Goal: Task Accomplishment & Management: Use online tool/utility

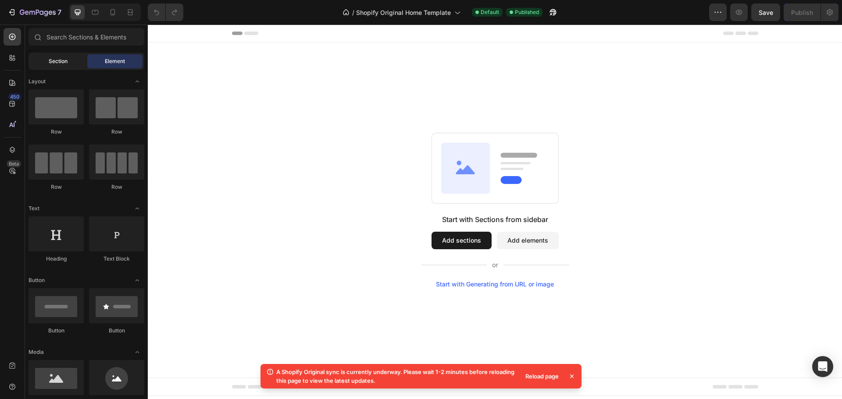
click at [68, 57] on div "Section" at bounding box center [57, 61] width 55 height 14
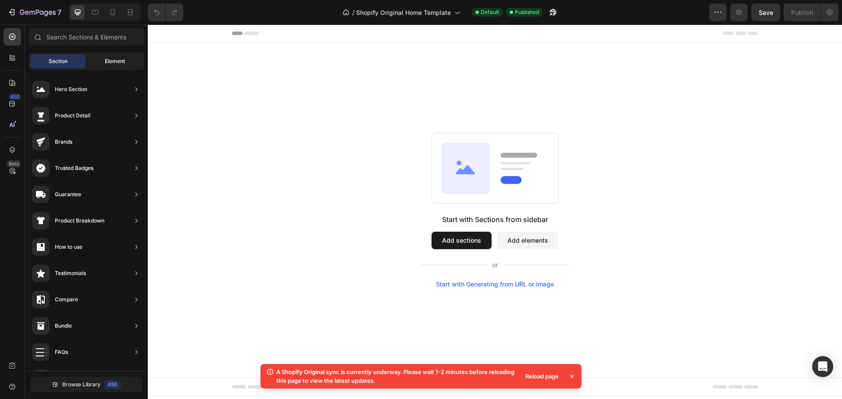
click at [107, 63] on span "Element" at bounding box center [115, 61] width 20 height 8
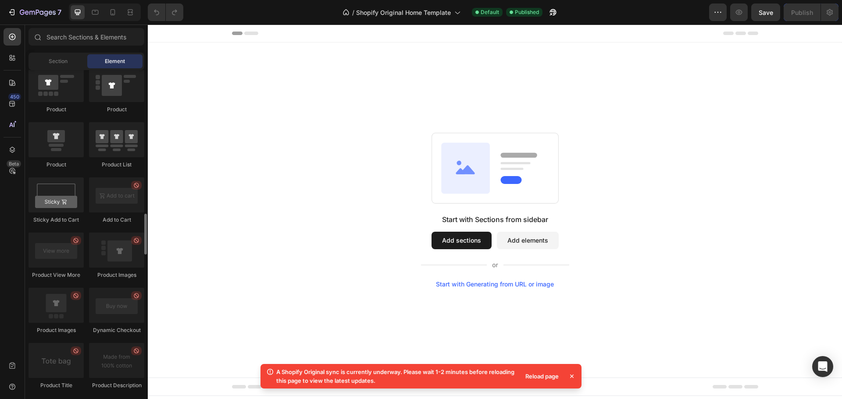
scroll to position [1139, 0]
click at [544, 382] on div "Reload page" at bounding box center [542, 377] width 44 height 12
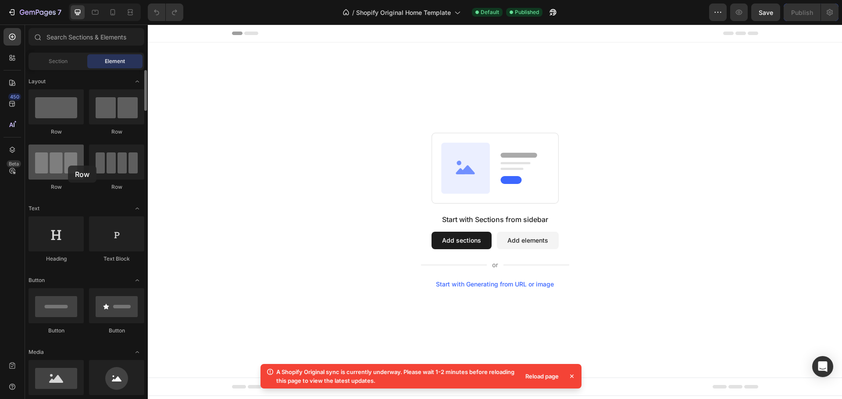
click at [68, 166] on div at bounding box center [56, 162] width 55 height 35
click at [50, 164] on div at bounding box center [56, 162] width 55 height 35
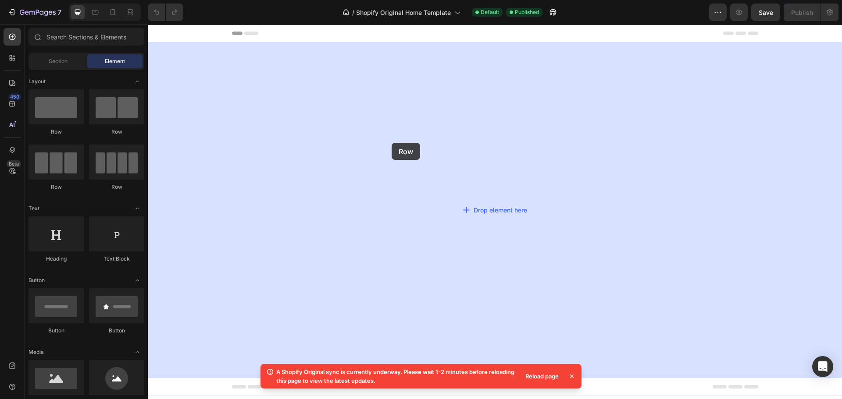
drag, startPoint x: 198, startPoint y: 189, endPoint x: 392, endPoint y: 143, distance: 199.2
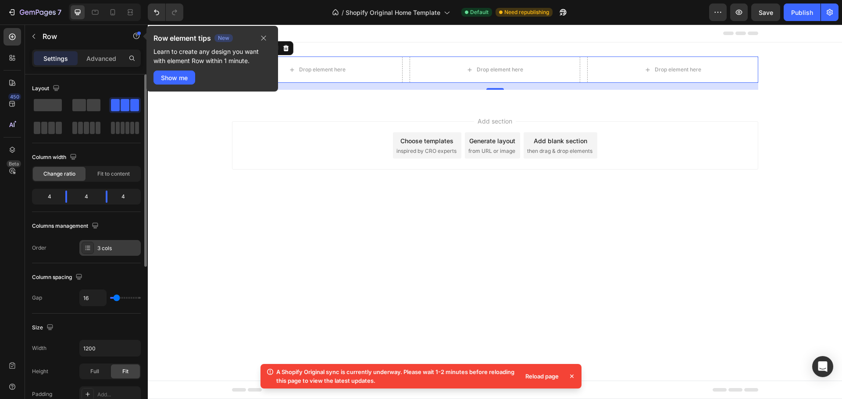
click at [93, 245] on div at bounding box center [88, 248] width 12 height 12
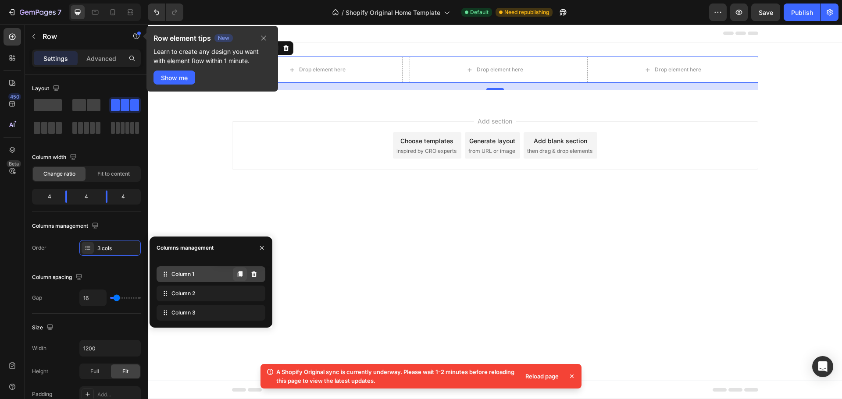
click at [240, 277] on icon at bounding box center [240, 274] width 5 height 6
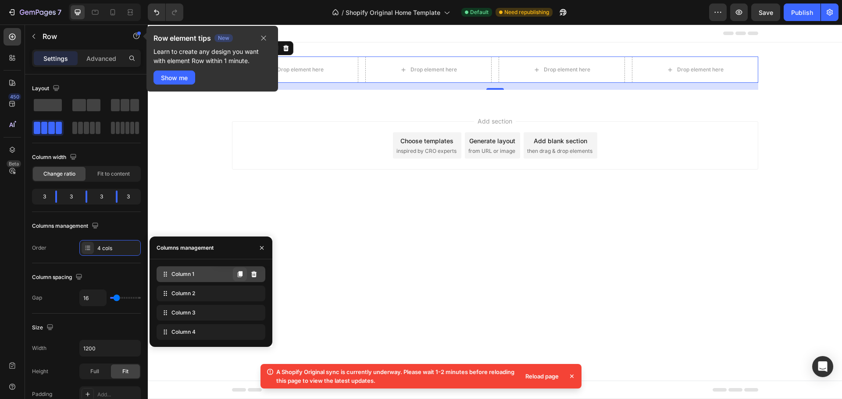
click at [240, 277] on icon at bounding box center [240, 274] width 5 height 6
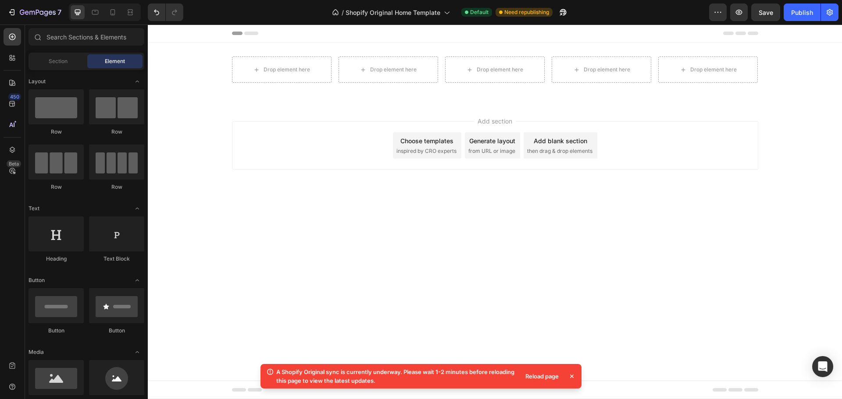
click at [274, 181] on div "Add section Choose templates inspired by CRO experts Generate layout from URL o…" at bounding box center [495, 147] width 694 height 87
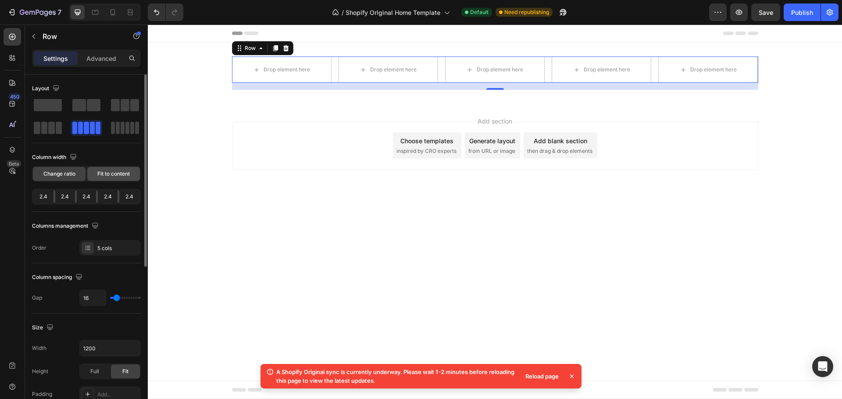
click at [111, 179] on div "Fit to content" at bounding box center [113, 174] width 53 height 14
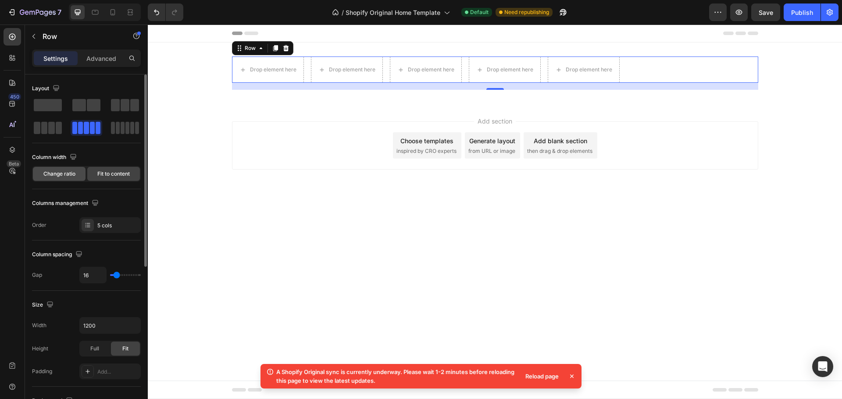
click at [62, 176] on span "Change ratio" at bounding box center [59, 174] width 32 height 8
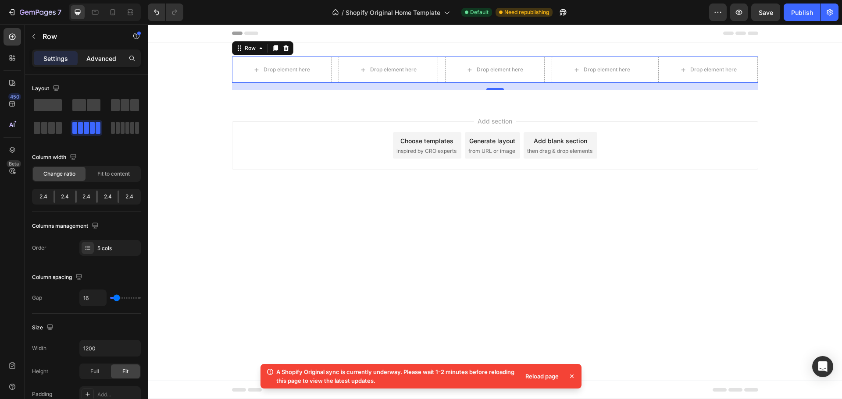
click at [108, 56] on p "Advanced" at bounding box center [101, 58] width 30 height 9
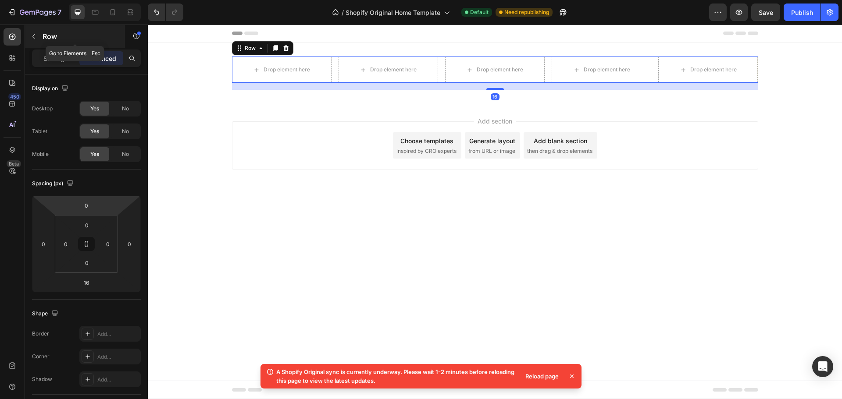
click at [39, 38] on button "button" at bounding box center [34, 36] width 14 height 14
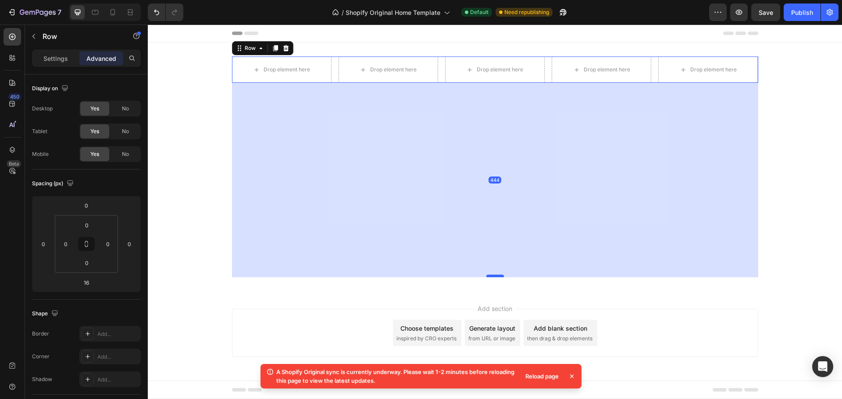
drag, startPoint x: 489, startPoint y: 89, endPoint x: 496, endPoint y: 277, distance: 187.8
click at [496, 277] on div at bounding box center [495, 276] width 18 height 3
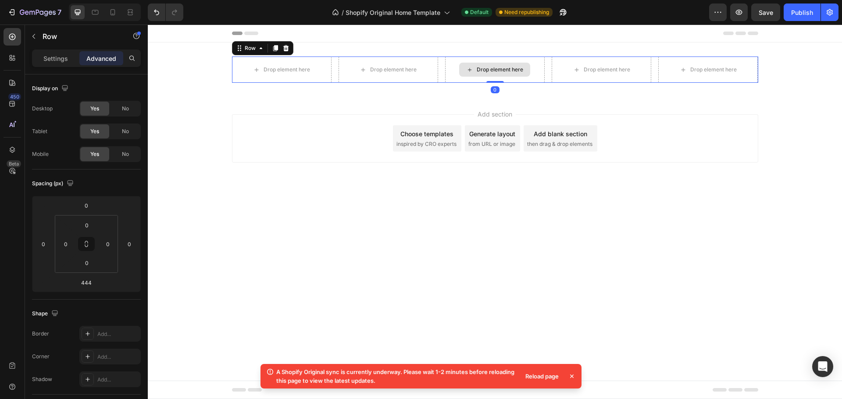
drag, startPoint x: 496, startPoint y: 277, endPoint x: 517, endPoint y: 77, distance: 201.1
click at [517, 77] on div "Drop element here Drop element here Drop element here Drop element here Drop el…" at bounding box center [495, 70] width 526 height 26
type input "0"
click at [11, 106] on icon at bounding box center [12, 104] width 9 height 9
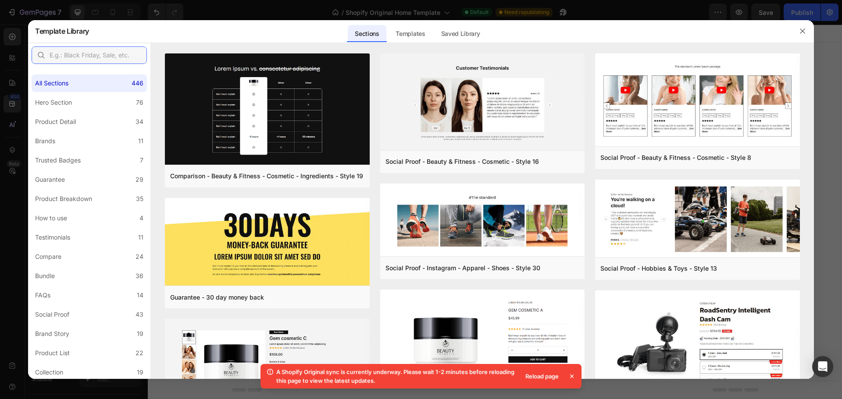
click at [70, 52] on input "text" at bounding box center [89, 55] width 115 height 18
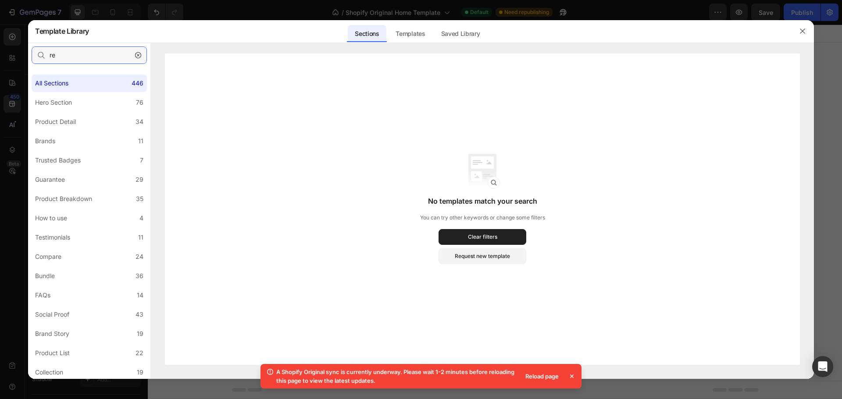
type input "r"
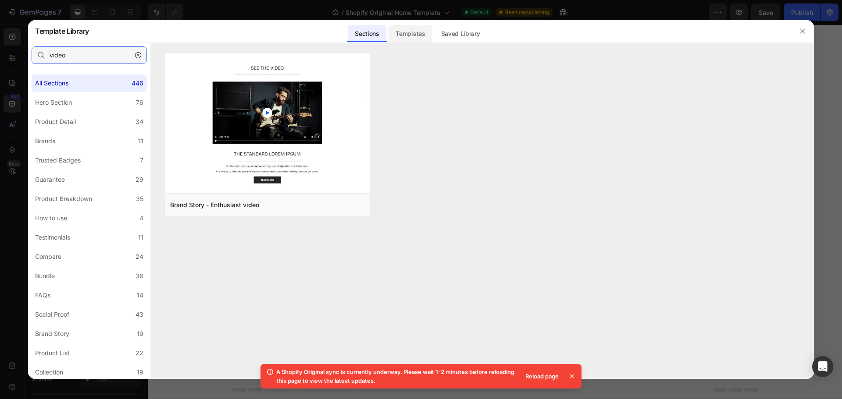
type input "video"
click at [408, 33] on div "Templates" at bounding box center [410, 34] width 43 height 18
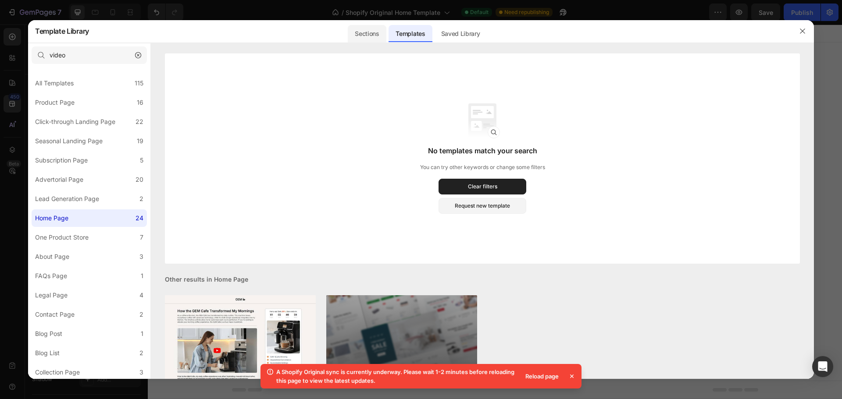
click at [367, 29] on div "Sections" at bounding box center [367, 34] width 38 height 18
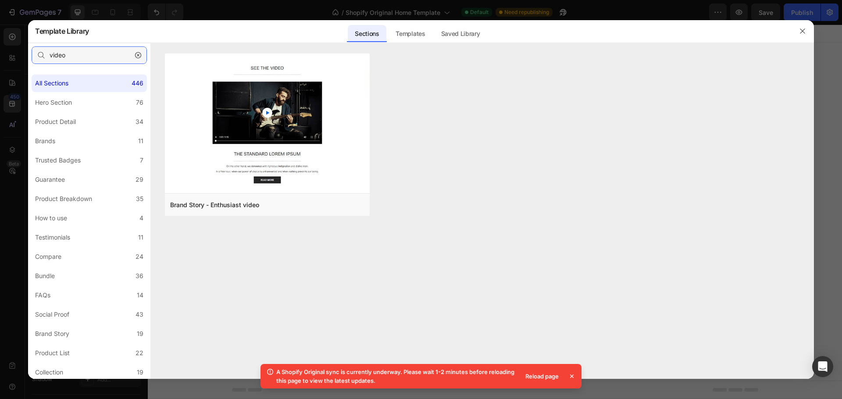
click at [94, 53] on input "video" at bounding box center [89, 55] width 115 height 18
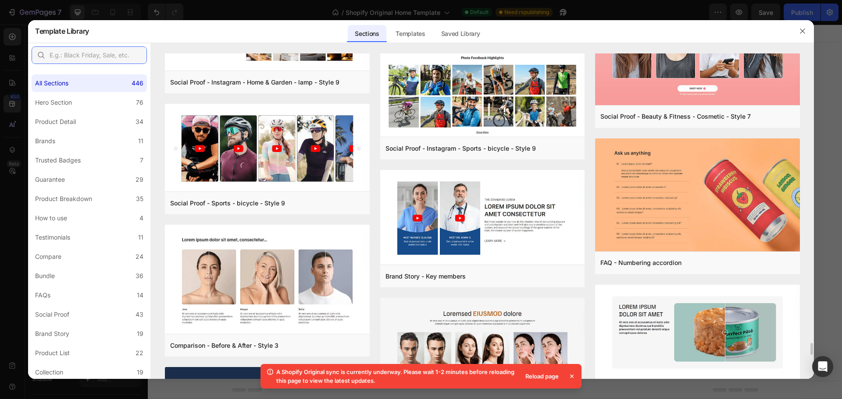
scroll to position [7942, 0]
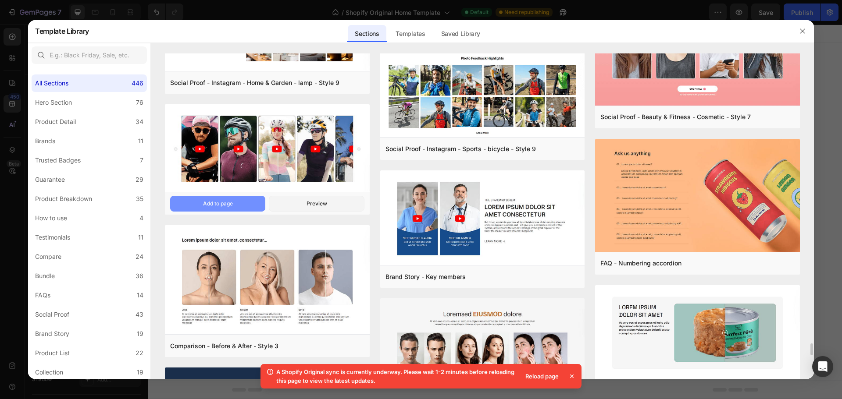
click at [229, 206] on div "Add to page" at bounding box center [218, 204] width 30 height 8
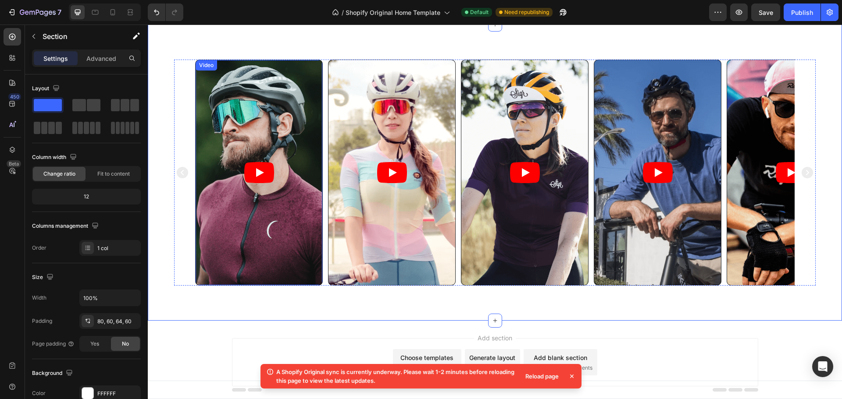
scroll to position [0, 0]
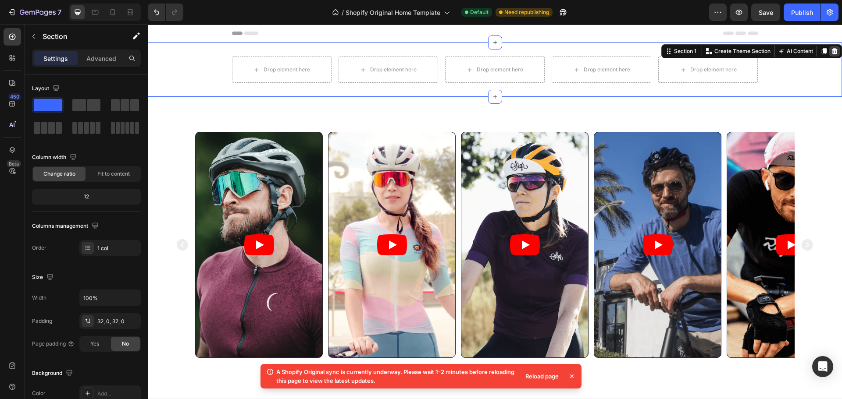
click at [832, 51] on icon at bounding box center [835, 51] width 6 height 6
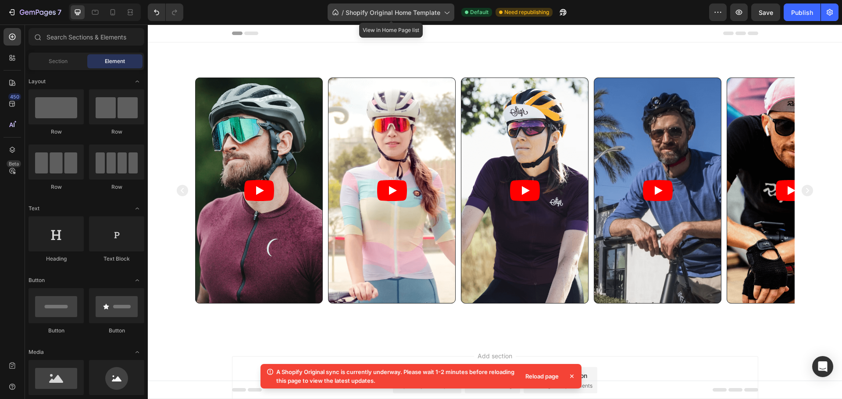
click at [430, 12] on span "Shopify Original Home Template" at bounding box center [393, 12] width 95 height 9
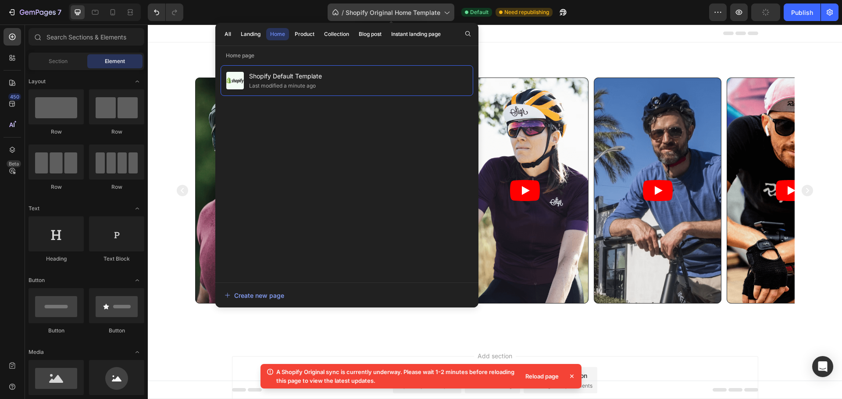
click at [430, 12] on span "Shopify Original Home Template" at bounding box center [393, 12] width 95 height 9
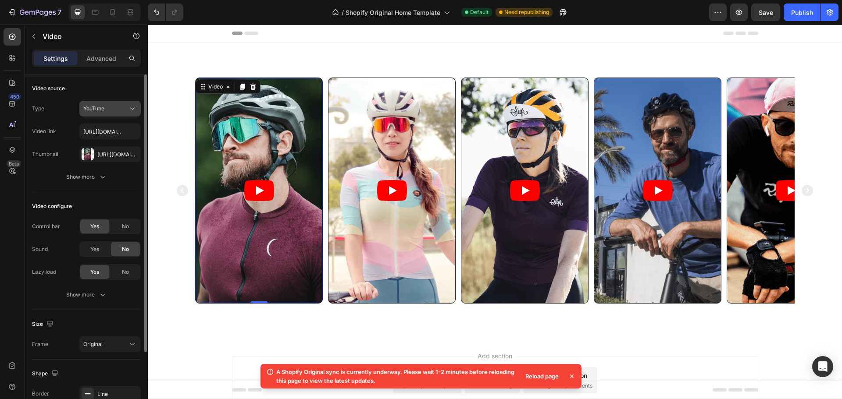
click at [98, 110] on span "YouTube" at bounding box center [93, 108] width 21 height 7
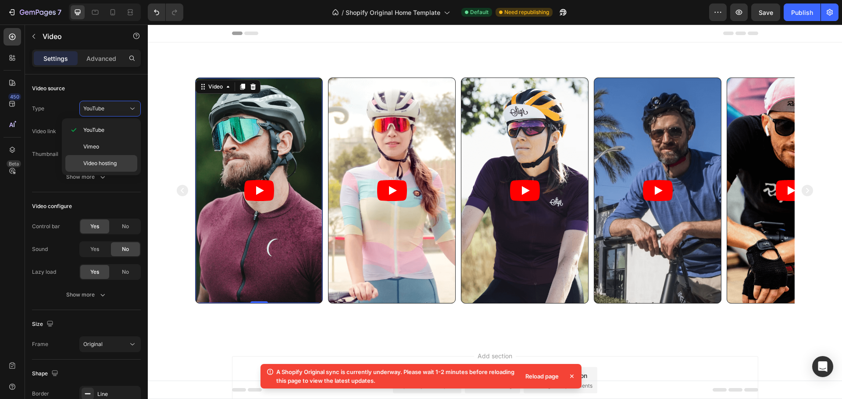
click at [98, 169] on div "Video hosting" at bounding box center [101, 163] width 72 height 17
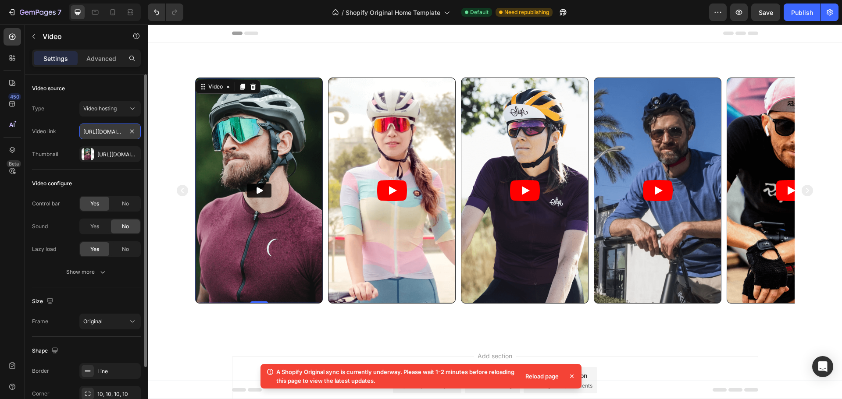
click at [101, 132] on input "https://media.w3.org/2010/05/sintel/trailer.mp4" at bounding box center [109, 132] width 61 height 16
paste input "<div class="video-reel-section"> <div class="video-reel-wrapper"> {% for block …"
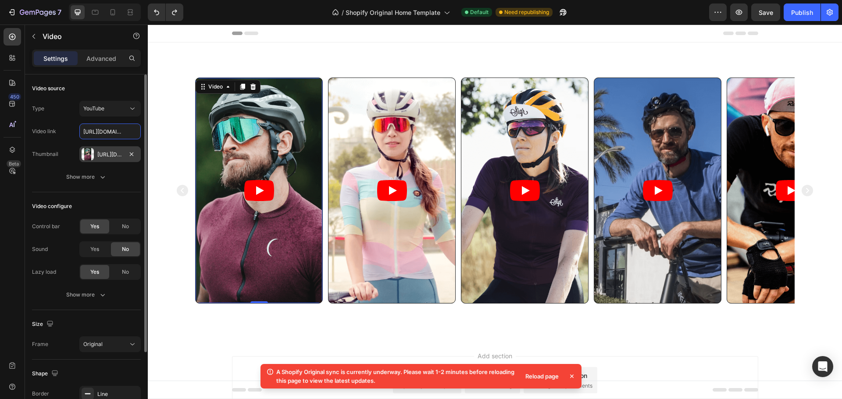
paste input "cdn.shopify.com/videos/c/o/v/23f4dadce8d945c890f7184a54d79bce.mp4"
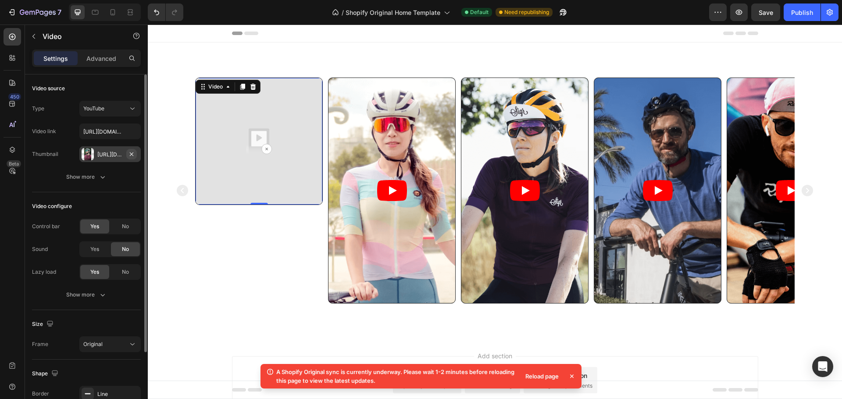
click at [135, 154] on button "button" at bounding box center [131, 154] width 11 height 11
click at [93, 181] on div "Show more" at bounding box center [86, 177] width 41 height 9
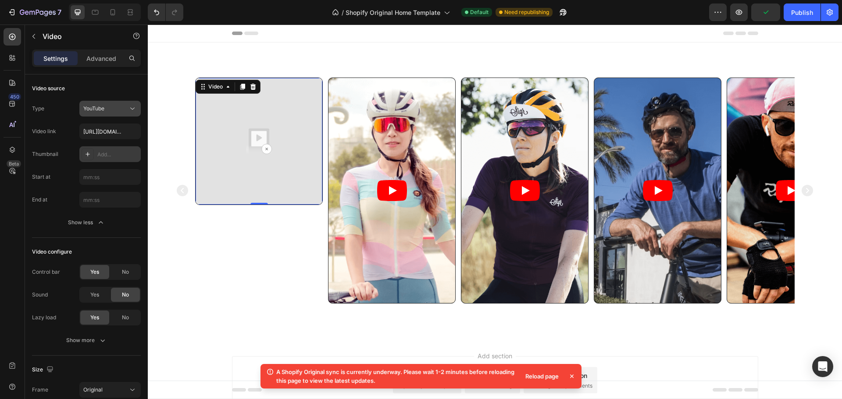
click at [106, 115] on button "YouTube" at bounding box center [109, 109] width 61 height 16
click at [87, 164] on span "Video hosting" at bounding box center [99, 164] width 33 height 8
type input "https://media.w3.org/2010/05/sintel/trailer.mp4"
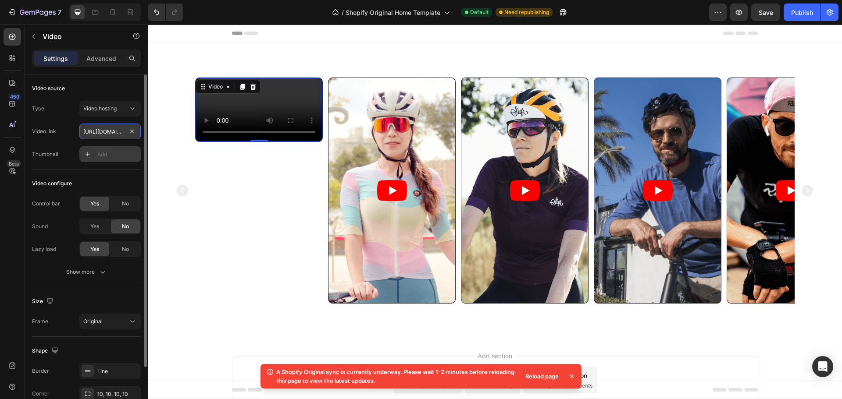
click at [100, 131] on input "https://media.w3.org/2010/05/sintel/trailer.mp4" at bounding box center [109, 132] width 61 height 16
paste input "https://cdn.shopify.com/videos/c/o/v/23f4dadce8d945c890f7184a54d79bce.mp4"
type input "https://cdn.shopify.com/videos/c/o/v/23f4dadce8d945c890f7184a54d79bce.mp4"
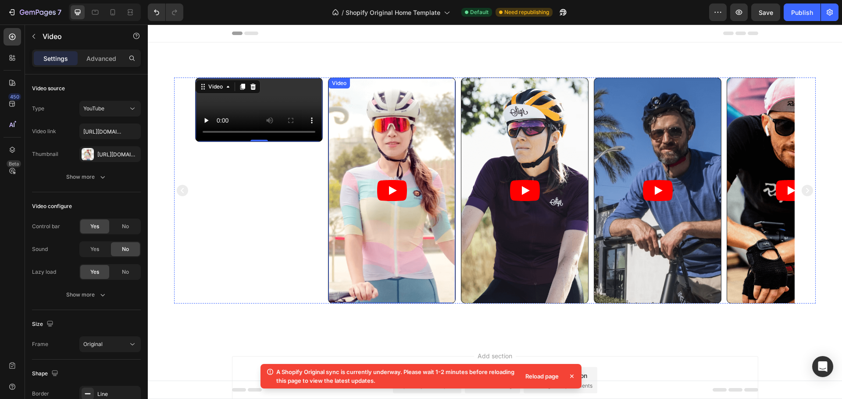
click at [360, 155] on article at bounding box center [391, 190] width 127 height 225
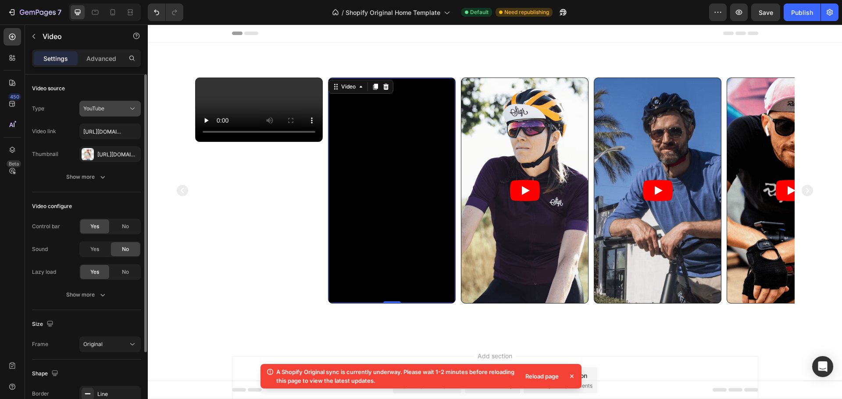
click at [115, 108] on div "YouTube" at bounding box center [105, 109] width 45 height 8
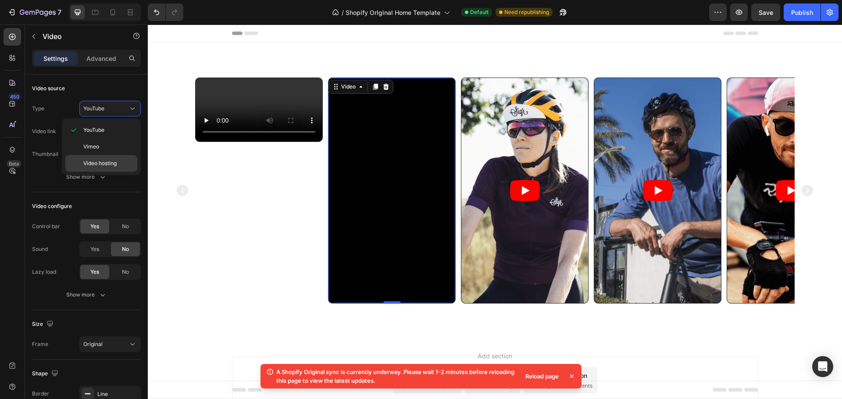
click at [99, 167] on span "Video hosting" at bounding box center [99, 164] width 33 height 8
type input "https://media.w3.org/2010/05/sintel/trailer.mp4"
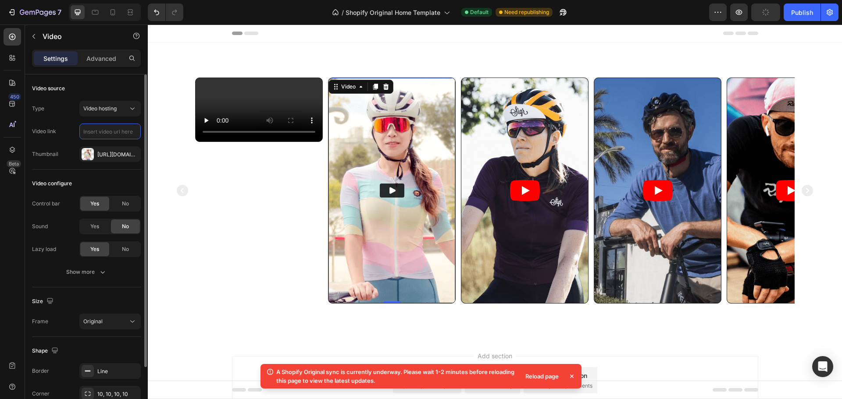
scroll to position [0, 0]
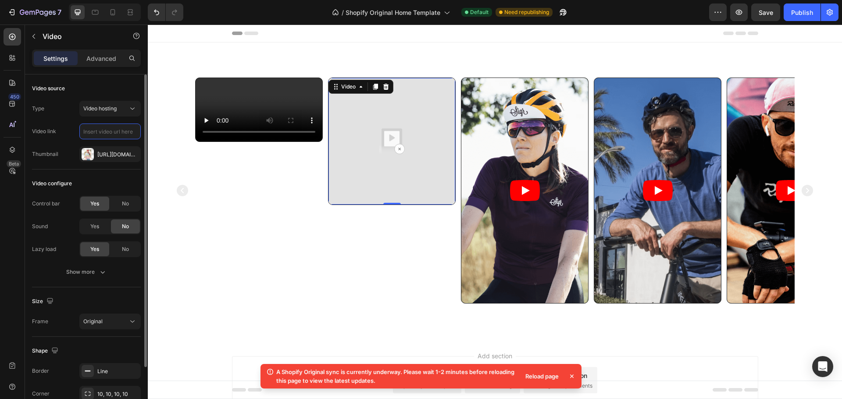
paste input "https://cdn.shopify.com/videos/c/o/v/665b54756ff543c6adbc324b7360b674.mp4"
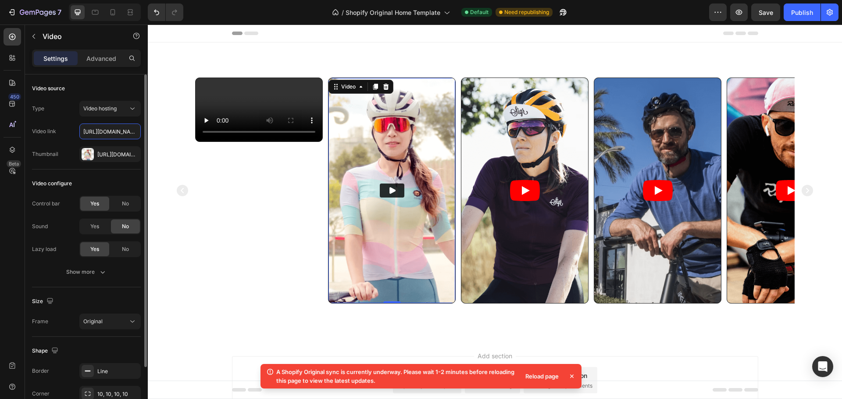
scroll to position [0, 166]
type input "https://cdn.shopify.com/videos/c/o/v/665b54756ff543c6adbc324b7360b674.mp4"
click at [132, 155] on icon "button" at bounding box center [131, 154] width 7 height 7
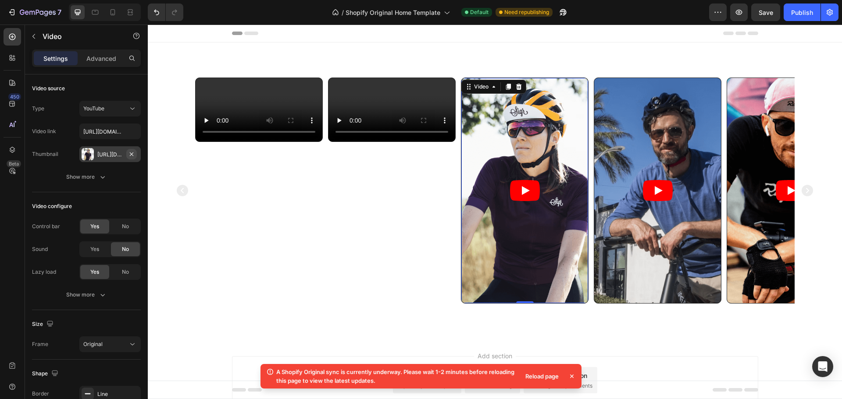
click at [136, 154] on button "button" at bounding box center [131, 154] width 11 height 11
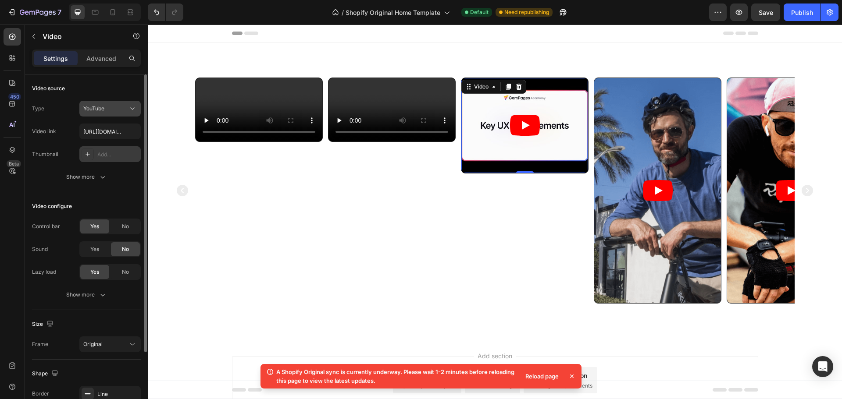
click at [132, 106] on icon at bounding box center [132, 108] width 9 height 9
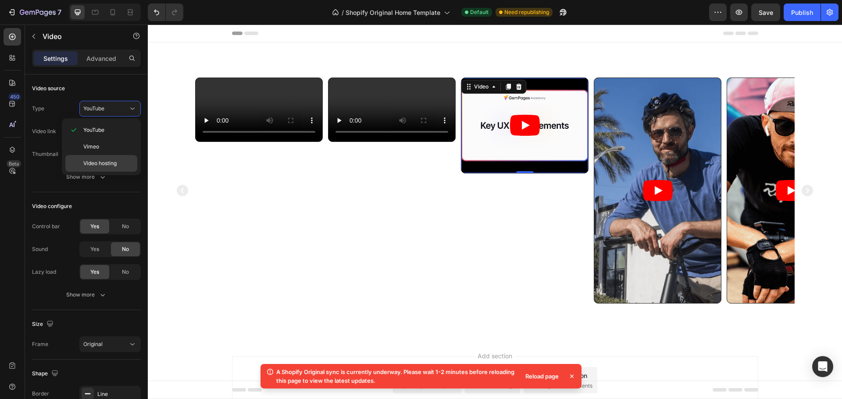
click at [103, 166] on span "Video hosting" at bounding box center [99, 164] width 33 height 8
type input "https://media.w3.org/2010/05/sintel/trailer.mp4"
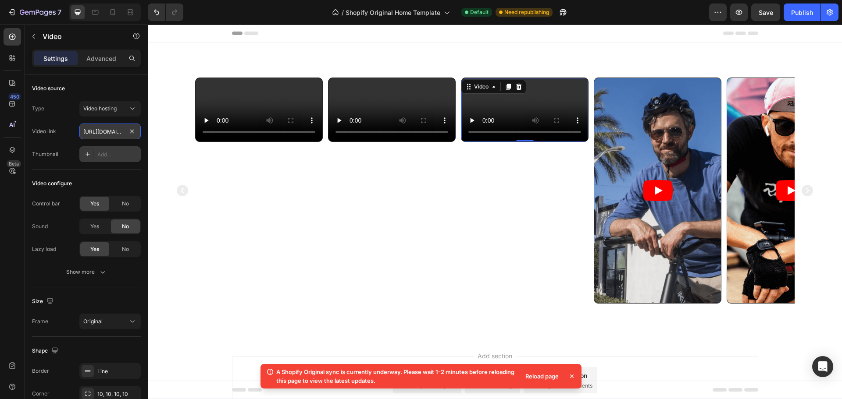
click at [121, 134] on input "https://media.w3.org/2010/05/sintel/trailer.mp4" at bounding box center [109, 132] width 61 height 16
paste input "https://cdn.shopify.com/videos/c/o/v/6ccb9dcd4cfe4701b8998288eb947252.mp4"
type input "https://cdn.shopify.com/videos/c/o/v/6ccb9dcd4cfe4701b8998288eb947252.mp4"
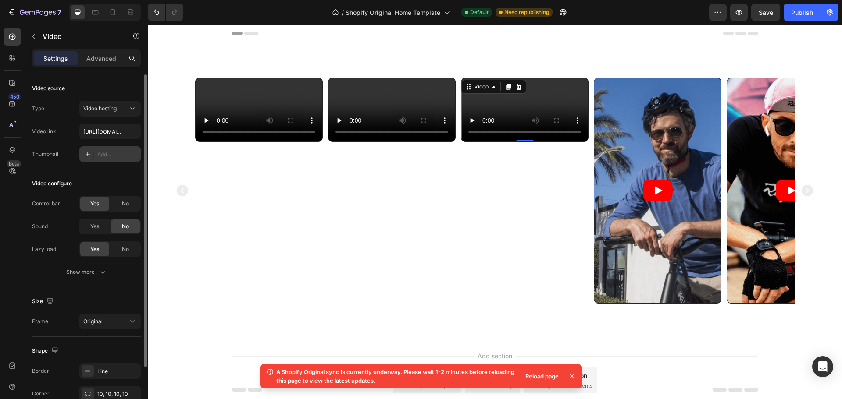
click at [106, 169] on div "Video source Type Video hosting Video link https://cdn.shopify.com/videos/c/o/v…" at bounding box center [86, 122] width 109 height 95
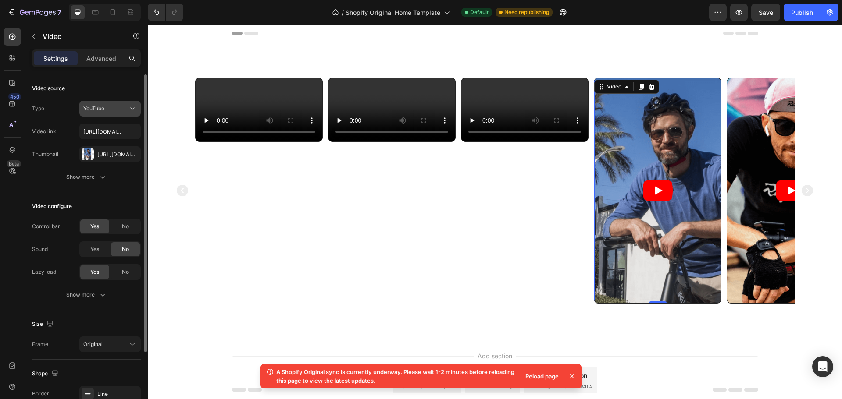
click at [129, 111] on icon at bounding box center [132, 108] width 9 height 9
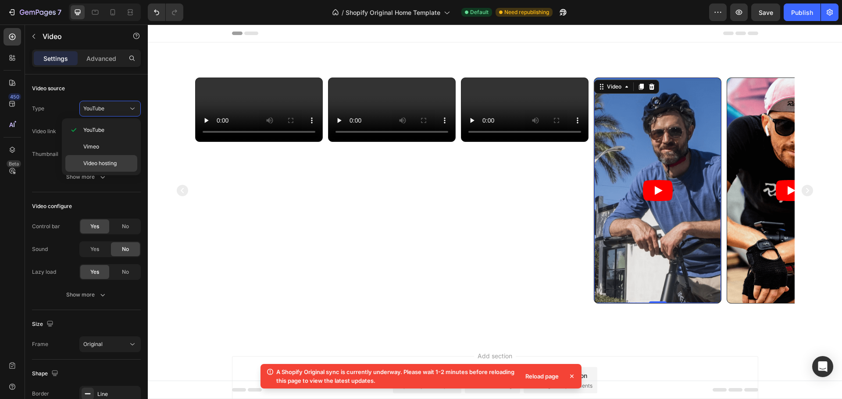
click at [114, 165] on span "Video hosting" at bounding box center [99, 164] width 33 height 8
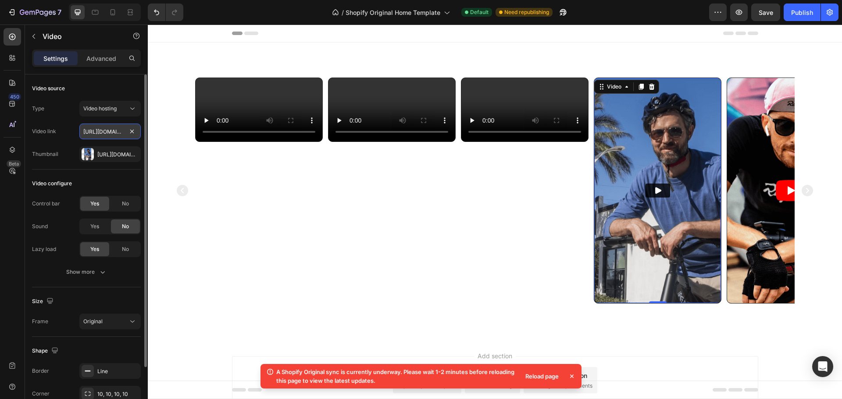
click at [124, 133] on input "https://media.w3.org/2010/05/sintel/trailer.mp4" at bounding box center [109, 132] width 61 height 16
paste input "cdn.shopify.com/videos/c/o/v/628469f8308c4385aa3acbcad5bfa967"
type input "https://cdn.shopify.com/videos/c/o/v/628469f8308c4385aa3acbcad5bfa967.mp4"
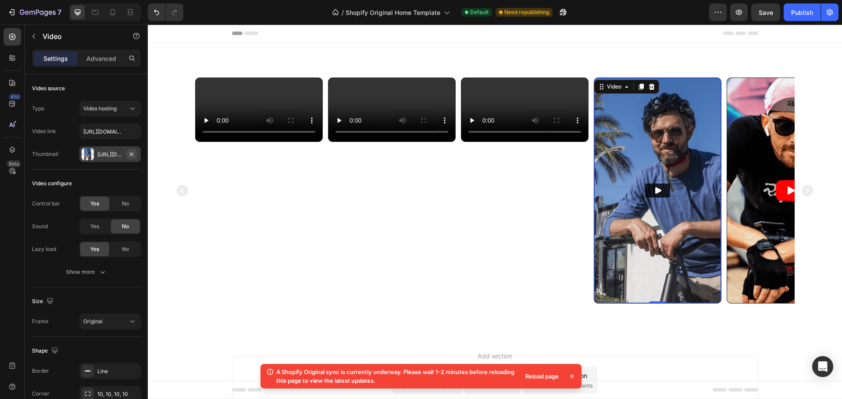
click at [133, 156] on icon "button" at bounding box center [131, 154] width 7 height 7
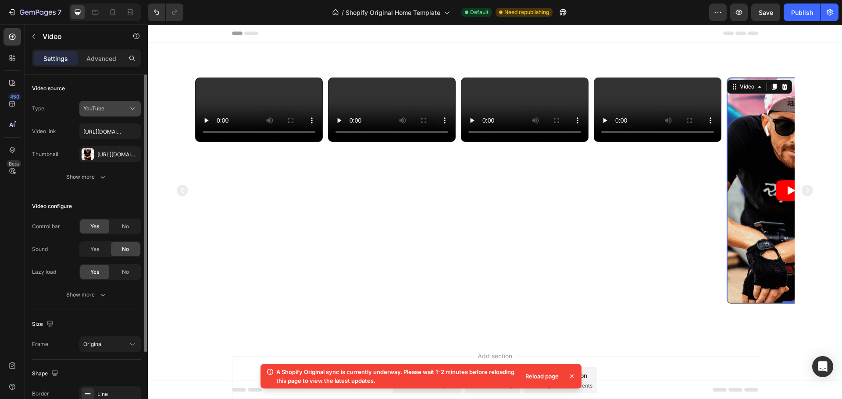
click at [129, 111] on icon at bounding box center [132, 108] width 9 height 9
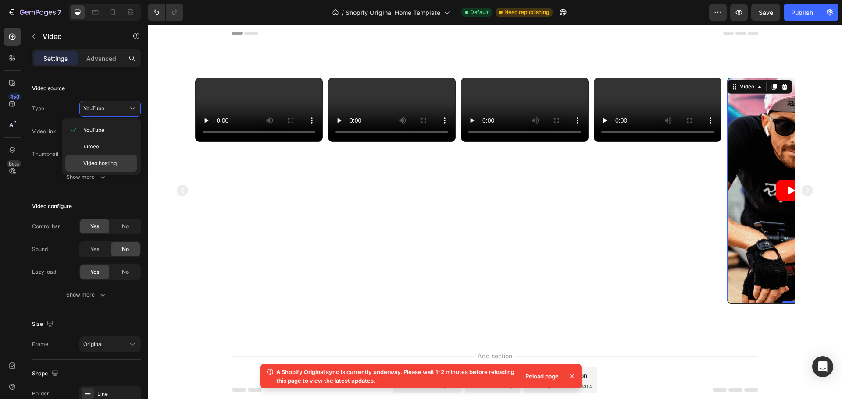
click at [113, 159] on div "Video hosting" at bounding box center [101, 163] width 72 height 17
type input "https://media.w3.org/2010/05/sintel/trailer.mp4"
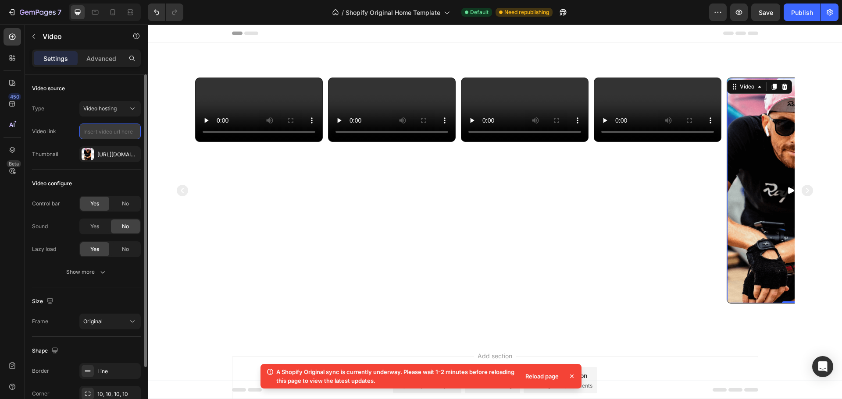
paste input "https://cdn.shopify.com/videos/c/o/v/5468cdc5eba242599979e9922135b933.mp4"
type input "https://cdn.shopify.com/videos/c/o/v/5468cdc5eba242599979e9922135b933.mp4"
click at [132, 153] on icon "button" at bounding box center [132, 154] width 4 height 4
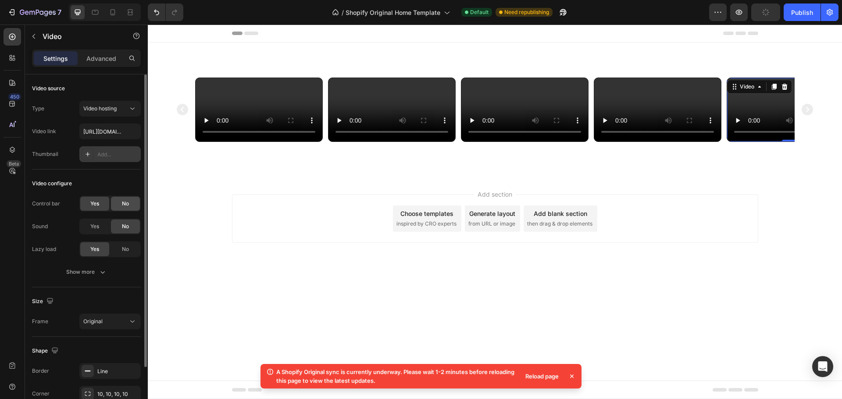
click at [117, 207] on div "No" at bounding box center [125, 204] width 29 height 14
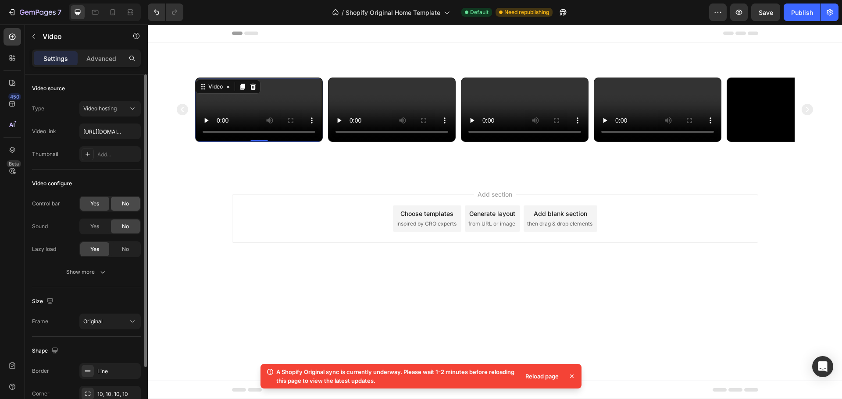
click at [124, 203] on span "No" at bounding box center [125, 204] width 7 height 8
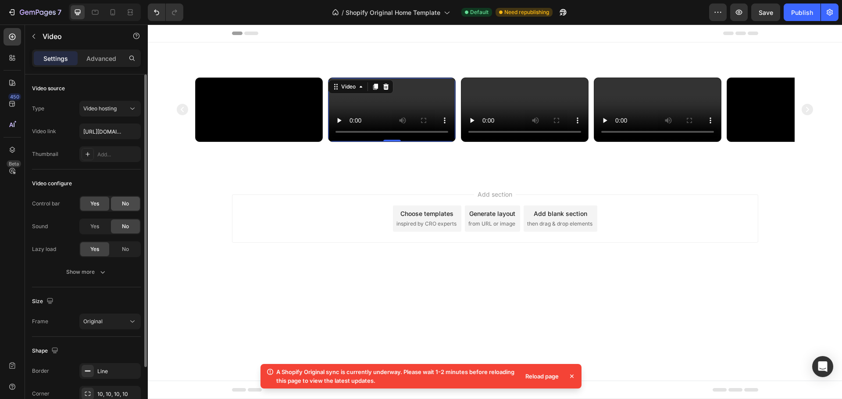
click at [128, 204] on span "No" at bounding box center [125, 204] width 7 height 8
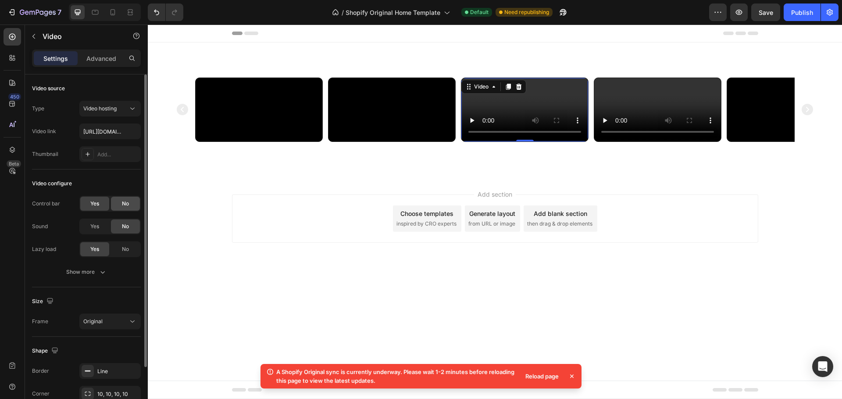
click at [127, 197] on div "No" at bounding box center [125, 204] width 29 height 14
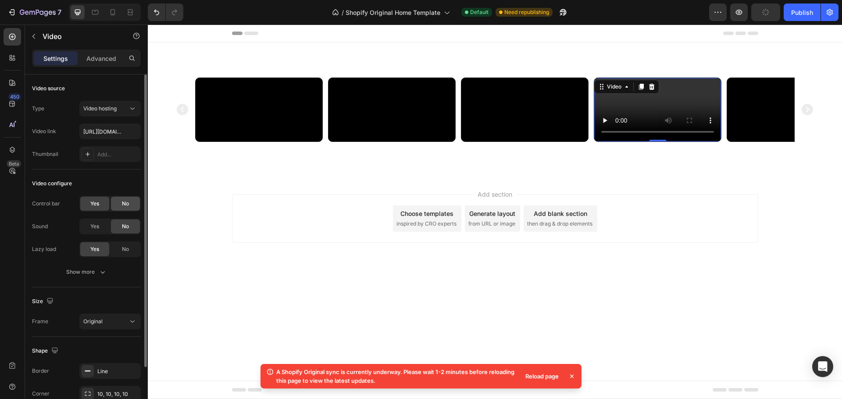
click at [123, 205] on span "No" at bounding box center [125, 204] width 7 height 8
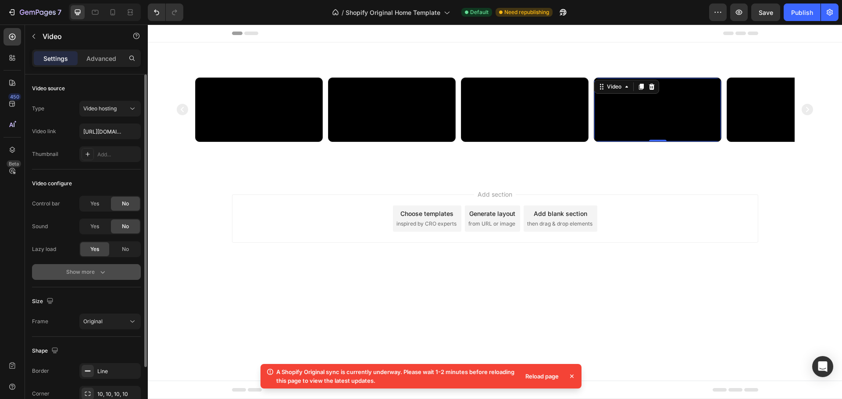
click at [83, 271] on div "Show more" at bounding box center [86, 272] width 41 height 9
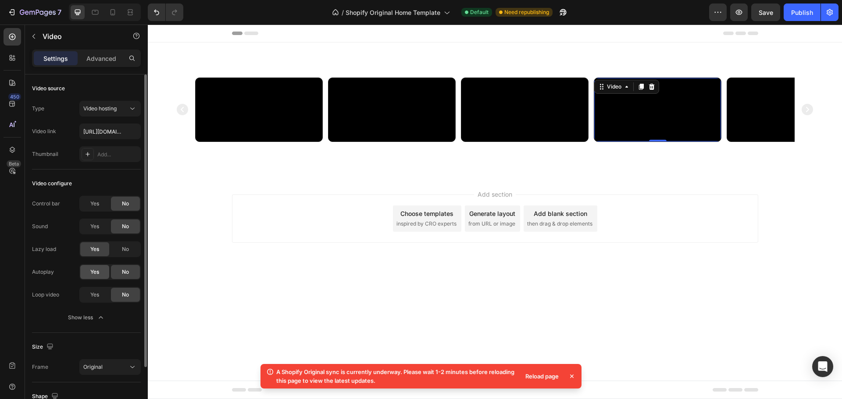
click at [99, 274] on span "Yes" at bounding box center [94, 272] width 9 height 8
click at [129, 251] on span "No" at bounding box center [125, 250] width 7 height 8
click at [100, 299] on div "Yes" at bounding box center [94, 295] width 29 height 14
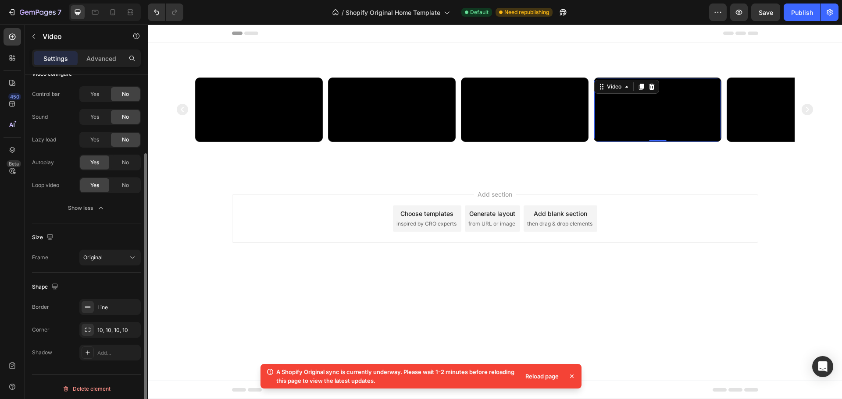
scroll to position [111, 0]
click at [94, 262] on button "Original" at bounding box center [109, 257] width 61 height 16
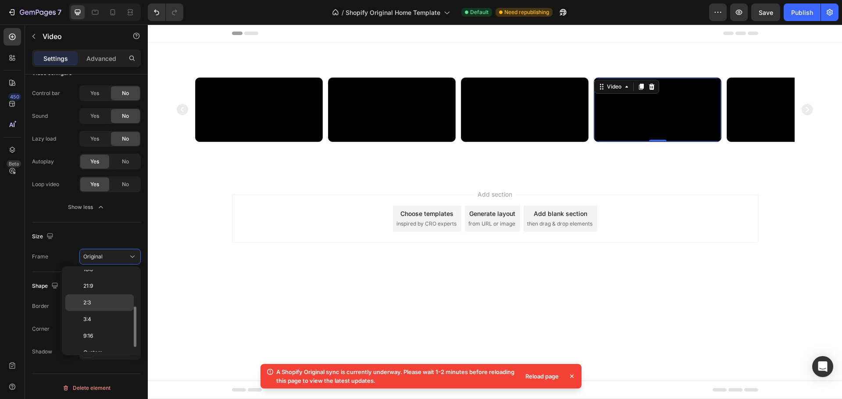
scroll to position [76, 0]
click at [95, 336] on p "9:16" at bounding box center [106, 336] width 46 height 8
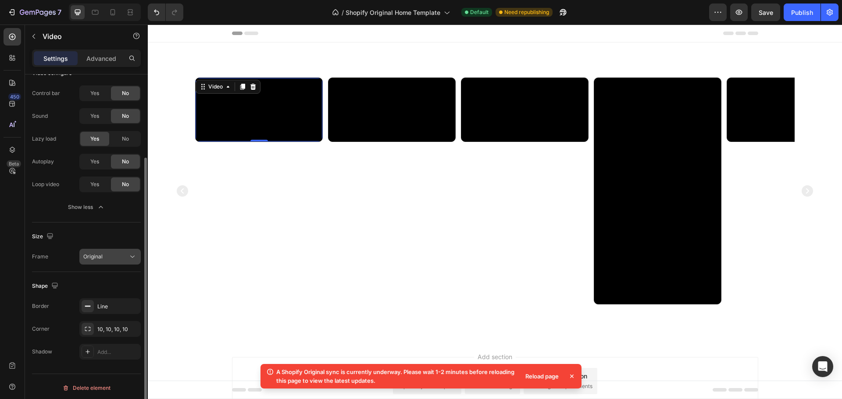
click at [104, 259] on div "Original" at bounding box center [105, 257] width 45 height 8
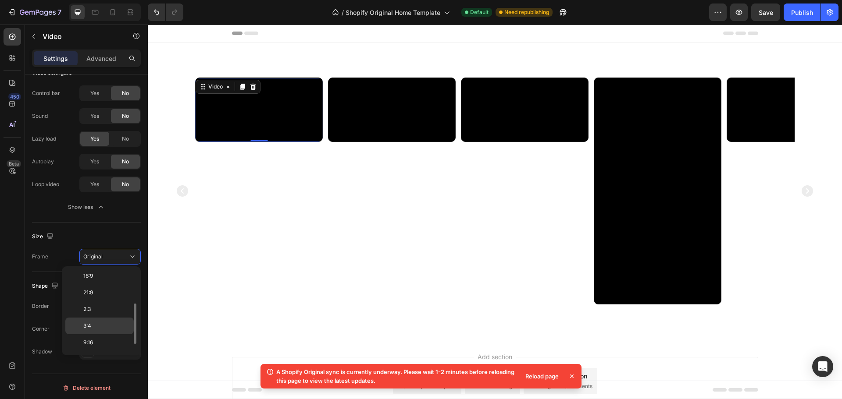
scroll to position [0, 0]
click at [96, 275] on span "Original" at bounding box center [92, 279] width 19 height 8
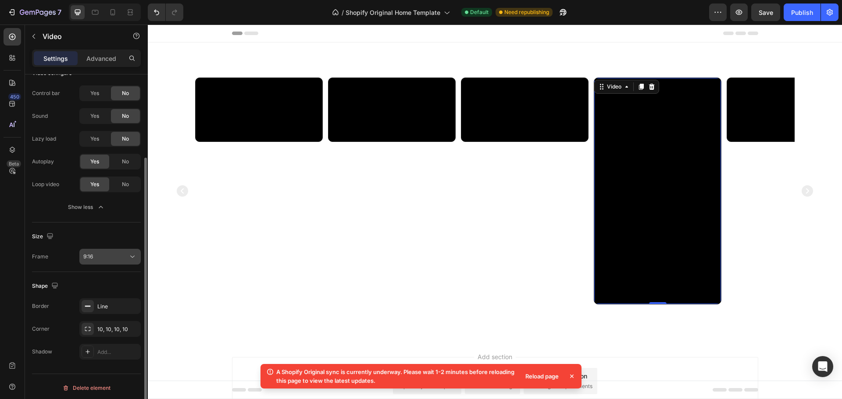
click at [102, 260] on div "9:16" at bounding box center [105, 257] width 45 height 8
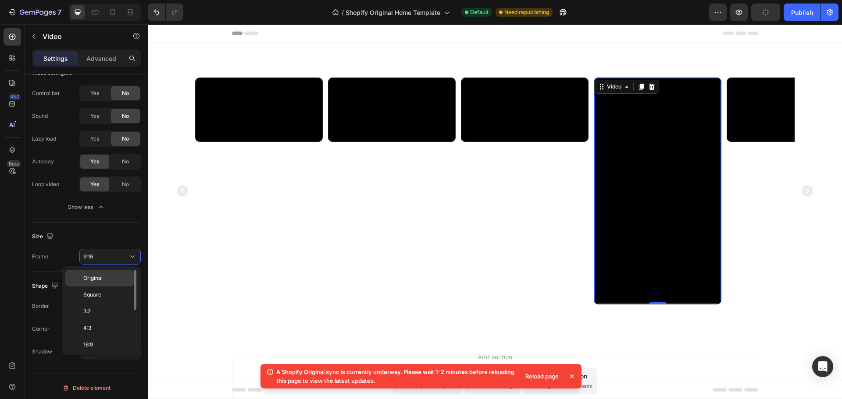
click at [102, 280] on span "Original" at bounding box center [92, 279] width 19 height 8
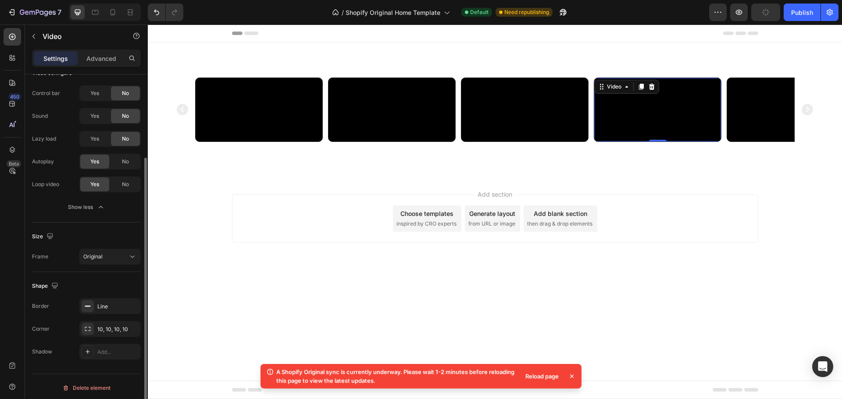
scroll to position [113, 0]
click at [107, 298] on div "Line" at bounding box center [109, 304] width 61 height 16
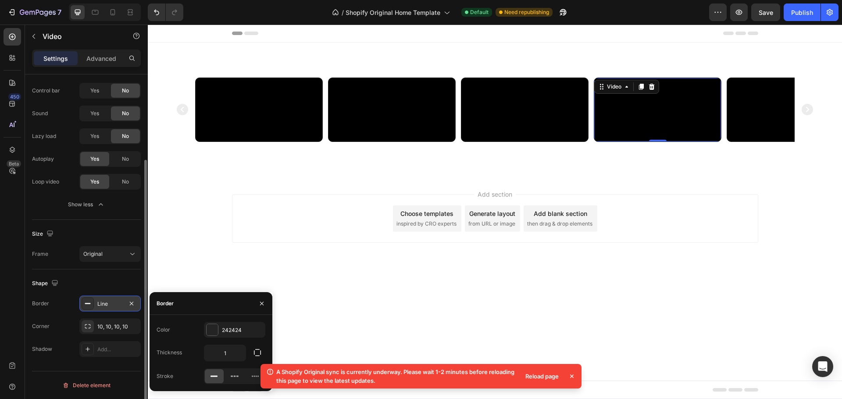
click at [107, 298] on div "Line" at bounding box center [109, 304] width 61 height 16
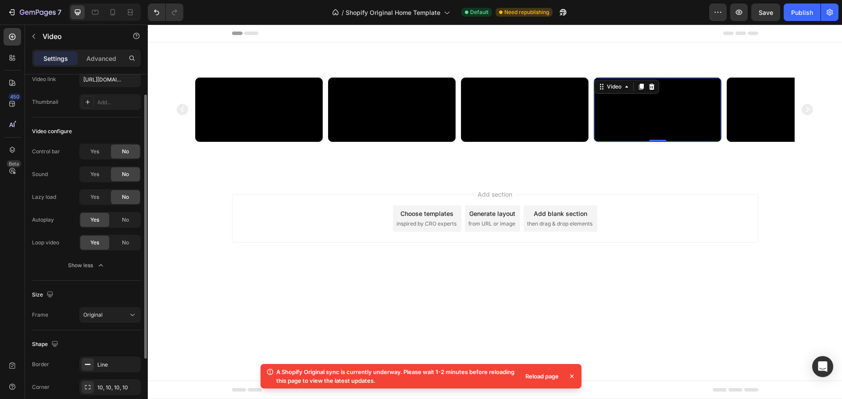
scroll to position [0, 0]
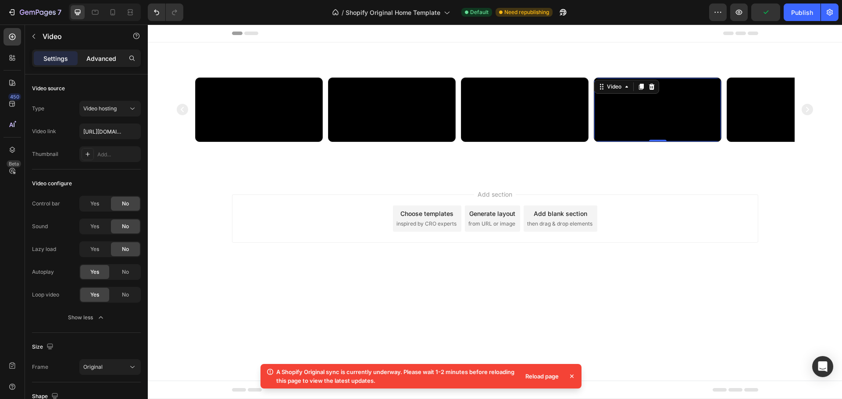
click at [96, 62] on p "Advanced" at bounding box center [101, 58] width 30 height 9
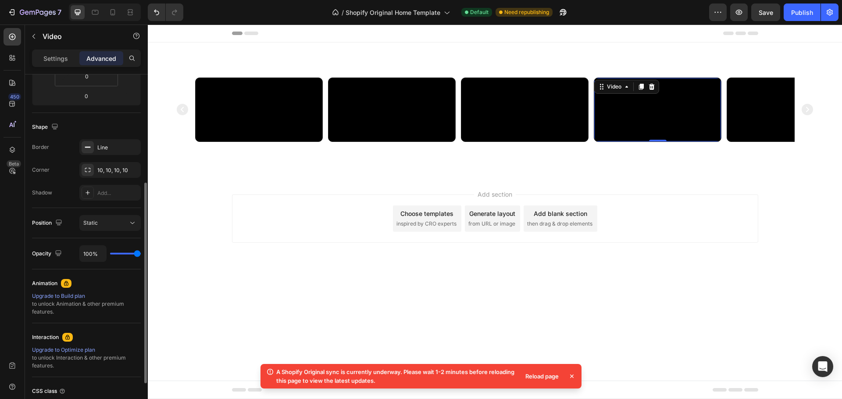
scroll to position [187, 0]
click at [100, 225] on div "Static" at bounding box center [105, 223] width 45 height 8
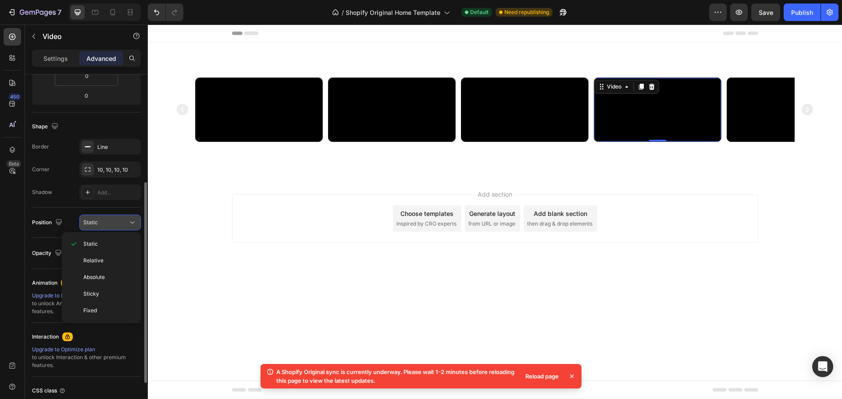
click at [100, 225] on div "Static" at bounding box center [105, 223] width 45 height 8
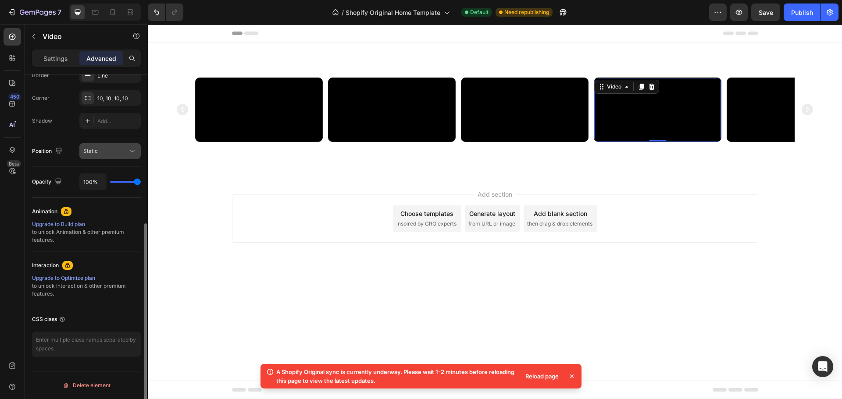
scroll to position [0, 0]
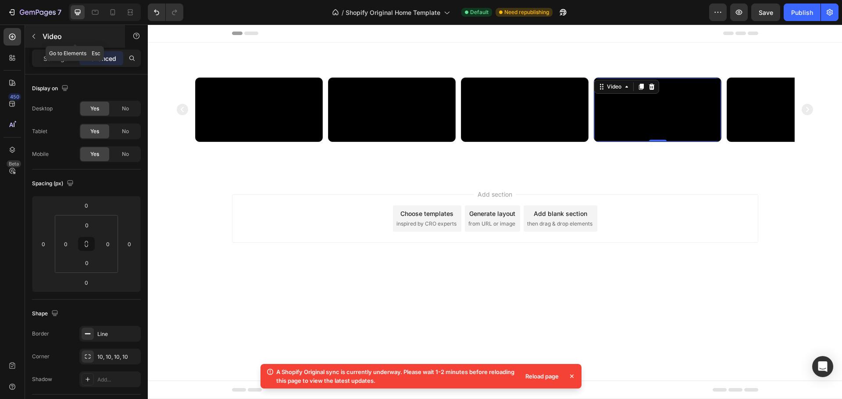
click at [39, 36] on button "button" at bounding box center [34, 36] width 14 height 14
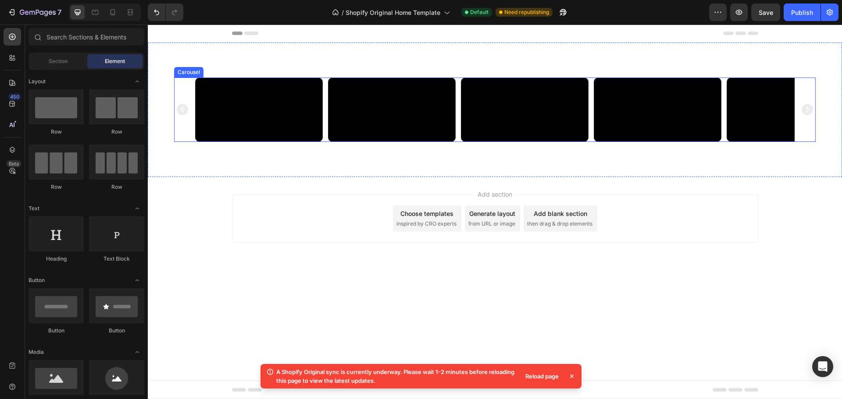
click at [178, 142] on div "Video Video Video Video Video" at bounding box center [495, 110] width 642 height 64
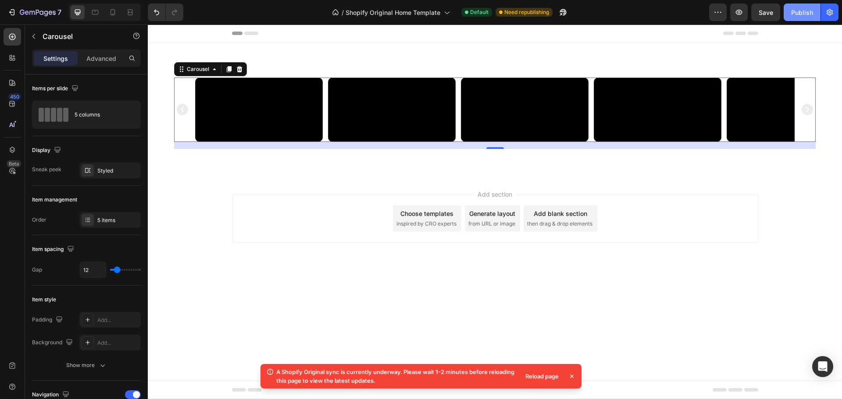
click at [792, 14] on div "Publish" at bounding box center [802, 12] width 22 height 9
click at [831, 16] on icon "button" at bounding box center [829, 12] width 9 height 9
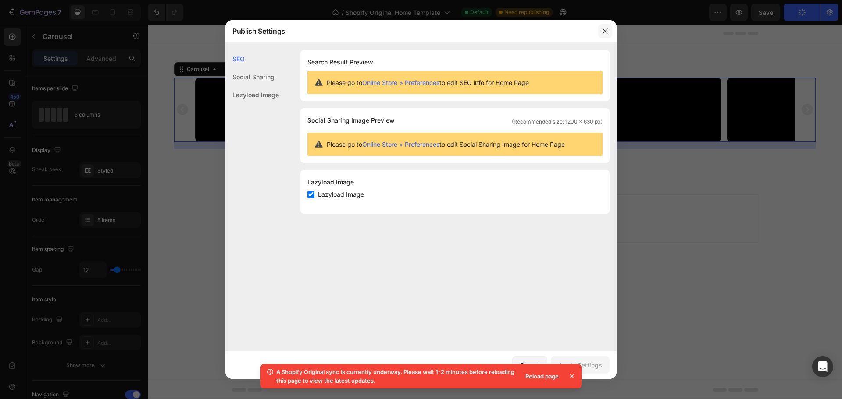
click at [605, 34] on icon "button" at bounding box center [605, 31] width 7 height 7
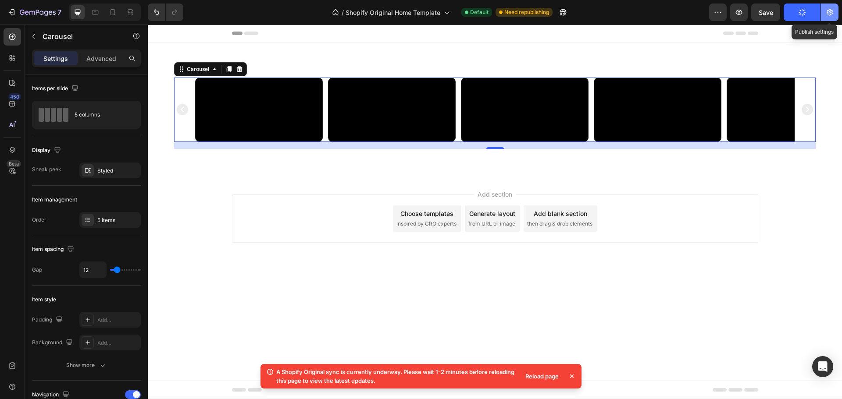
click at [830, 13] on icon "button" at bounding box center [830, 12] width 2 height 2
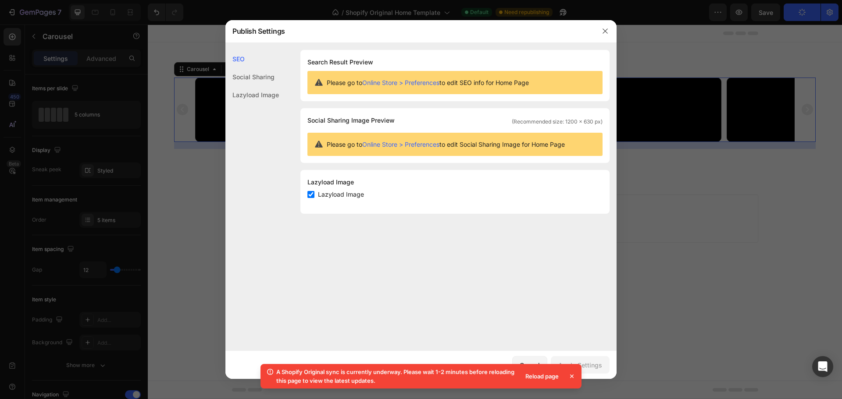
click at [247, 99] on div "Lazyload Image" at bounding box center [251, 95] width 53 height 18
click at [600, 29] on button "button" at bounding box center [605, 31] width 14 height 14
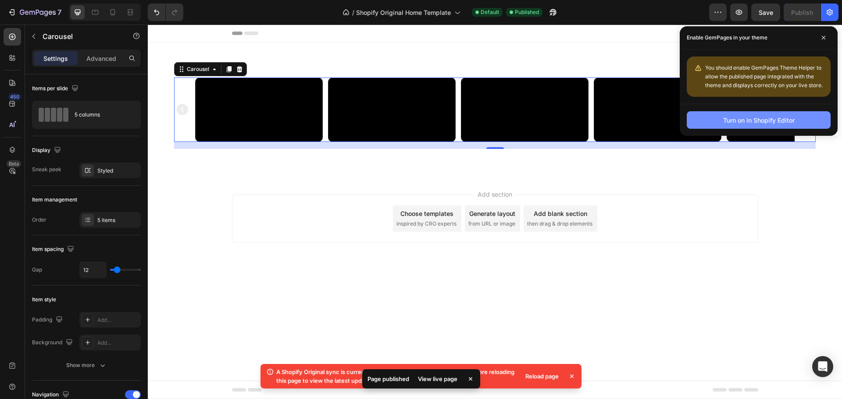
click at [746, 125] on div "Turn on in Shopify Editor" at bounding box center [758, 120] width 71 height 9
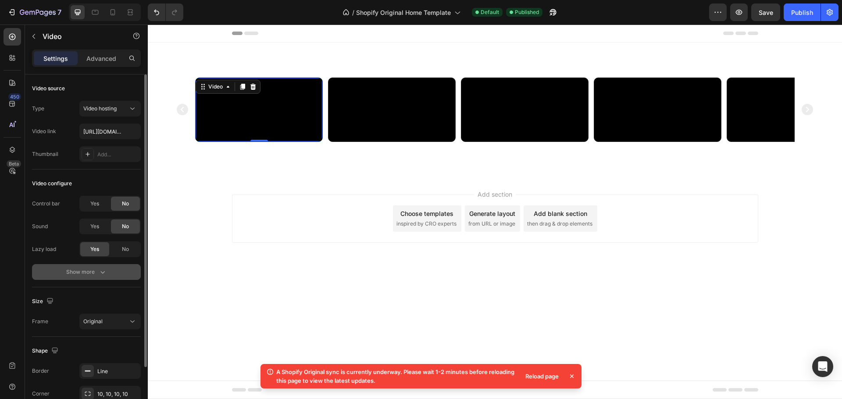
click at [89, 273] on div "Show more" at bounding box center [86, 272] width 41 height 9
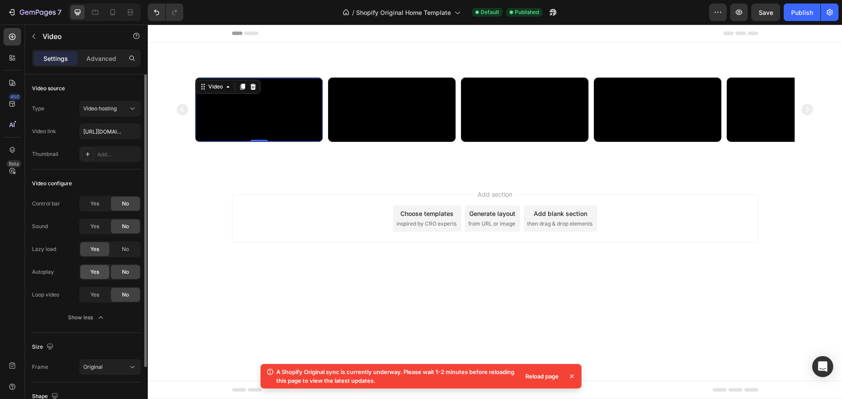
click at [91, 268] on span "Yes" at bounding box center [94, 272] width 9 height 8
click at [97, 296] on span "Yes" at bounding box center [94, 295] width 9 height 8
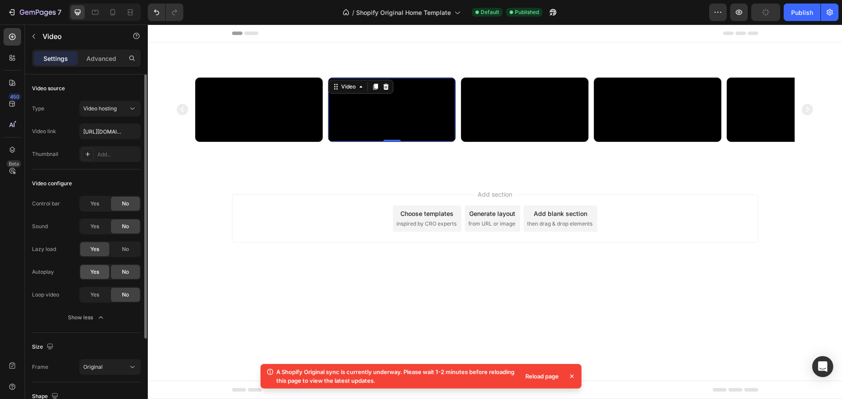
click at [96, 273] on span "Yes" at bounding box center [94, 272] width 9 height 8
click at [96, 294] on span "Yes" at bounding box center [94, 295] width 9 height 8
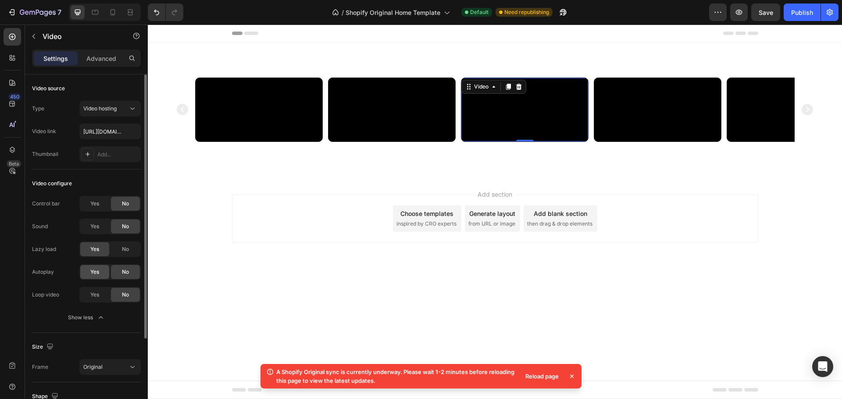
click at [92, 272] on span "Yes" at bounding box center [94, 272] width 9 height 8
click at [93, 295] on span "Yes" at bounding box center [94, 295] width 9 height 8
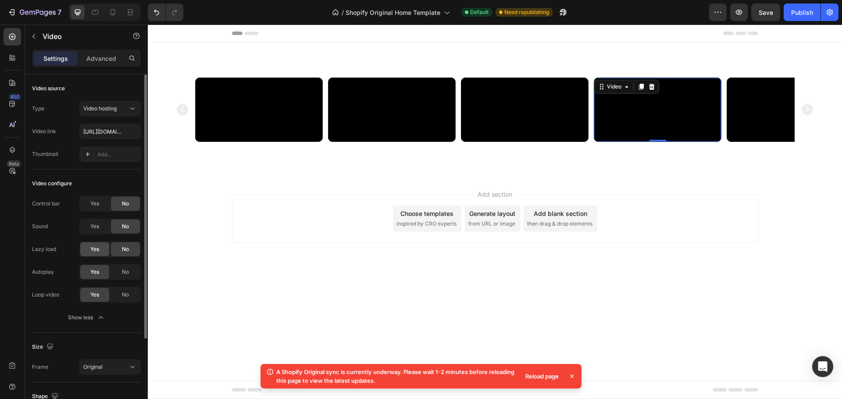
click at [99, 246] on span "Yes" at bounding box center [94, 250] width 9 height 8
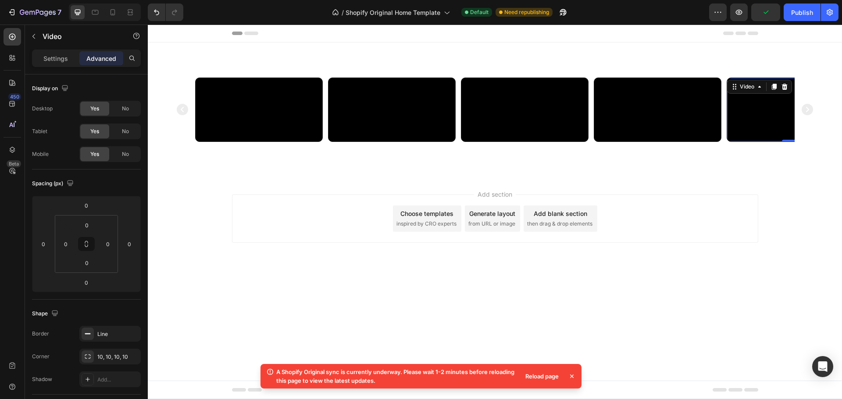
click at [56, 69] on div "Settings Advanced" at bounding box center [86, 62] width 123 height 25
click at [55, 57] on p "Settings" at bounding box center [55, 58] width 25 height 9
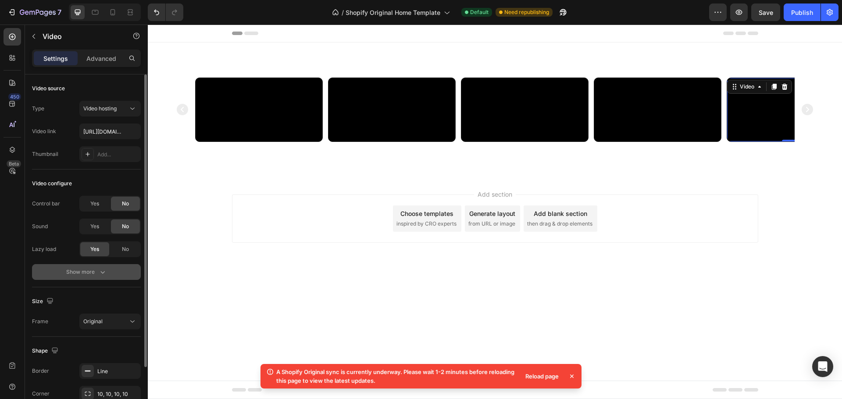
click at [90, 272] on div "Show more" at bounding box center [86, 272] width 41 height 9
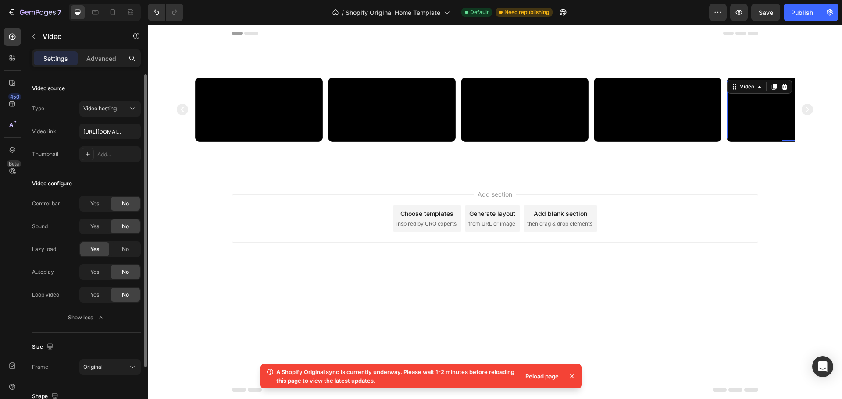
click at [96, 280] on div "Yes No" at bounding box center [109, 272] width 61 height 16
click at [96, 278] on div "Yes" at bounding box center [94, 272] width 29 height 14
click at [96, 294] on span "Yes" at bounding box center [94, 295] width 9 height 8
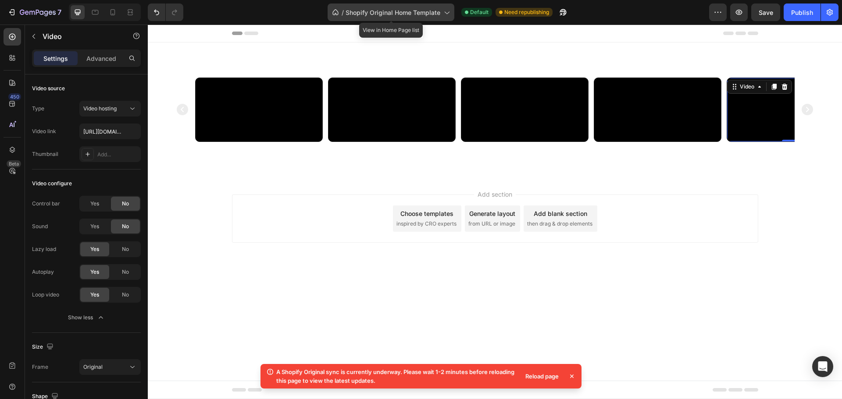
click at [429, 15] on span "Shopify Original Home Template" at bounding box center [393, 12] width 95 height 9
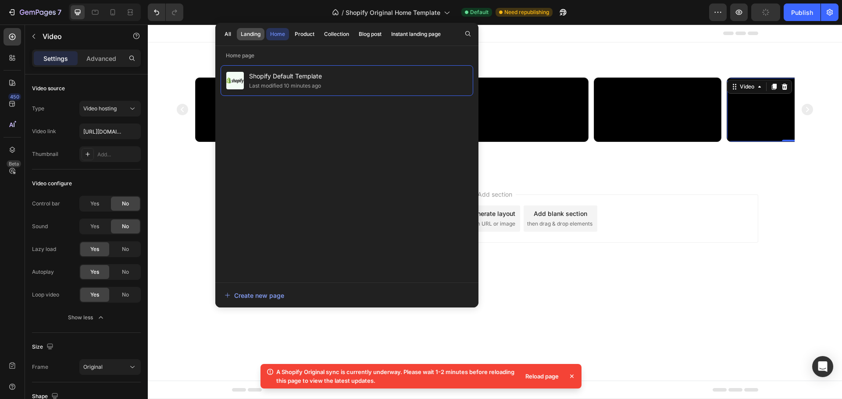
click at [256, 35] on div "Landing" at bounding box center [251, 34] width 20 height 8
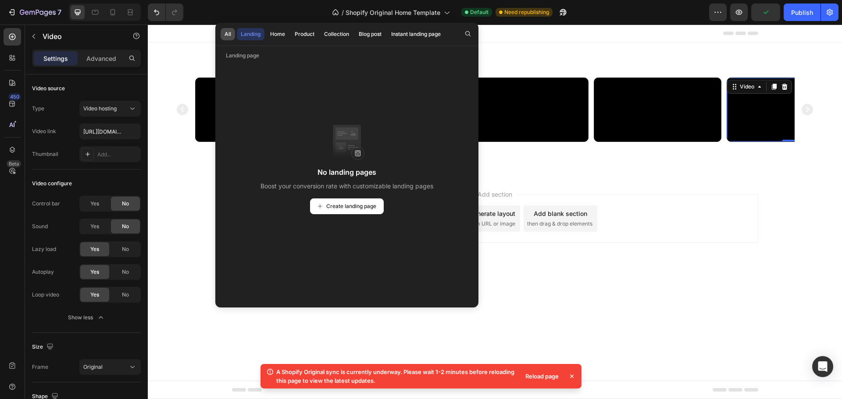
click at [235, 34] on button "All" at bounding box center [228, 34] width 14 height 12
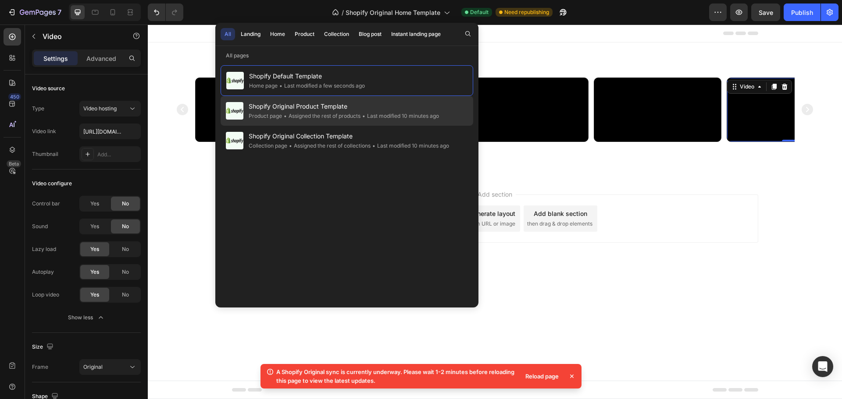
click at [312, 111] on span "Shopify Original Product Template" at bounding box center [344, 106] width 190 height 11
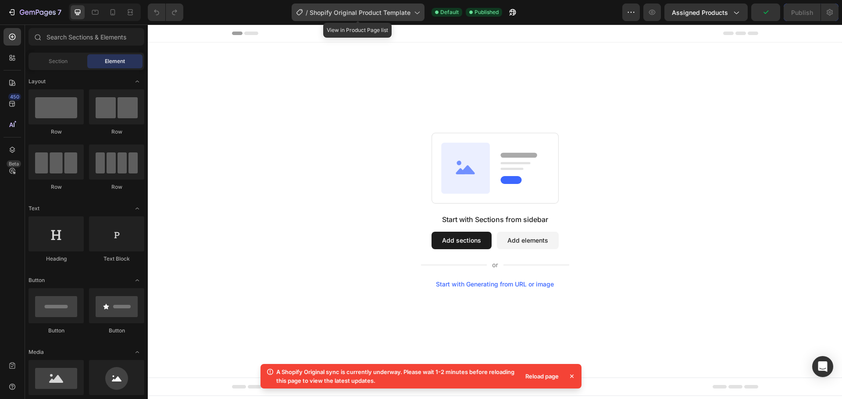
click at [348, 16] on span "Shopify Original Product Template" at bounding box center [360, 12] width 101 height 9
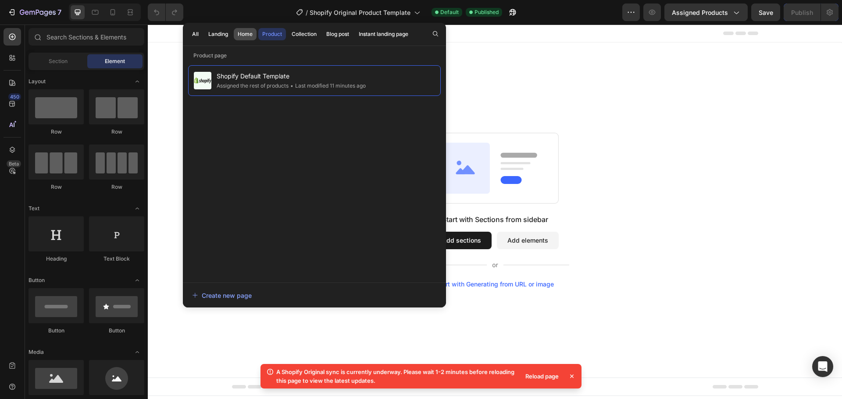
click at [244, 36] on div "Home" at bounding box center [245, 34] width 15 height 8
click at [257, 79] on span "Shopify Original Home Template" at bounding box center [262, 76] width 93 height 11
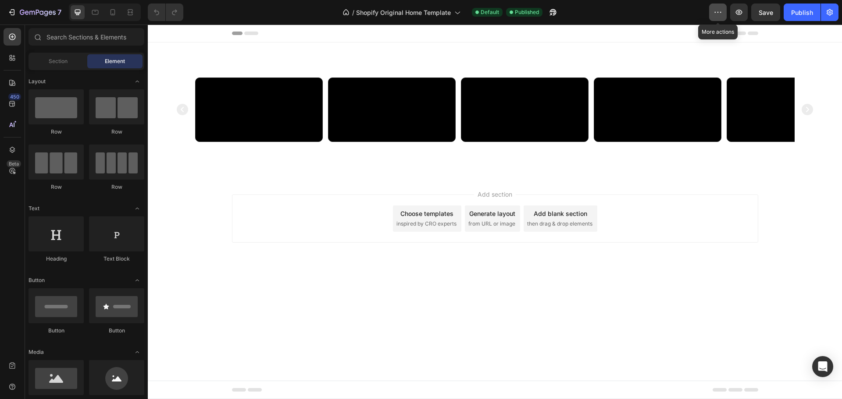
click at [725, 10] on button "button" at bounding box center [718, 13] width 18 height 18
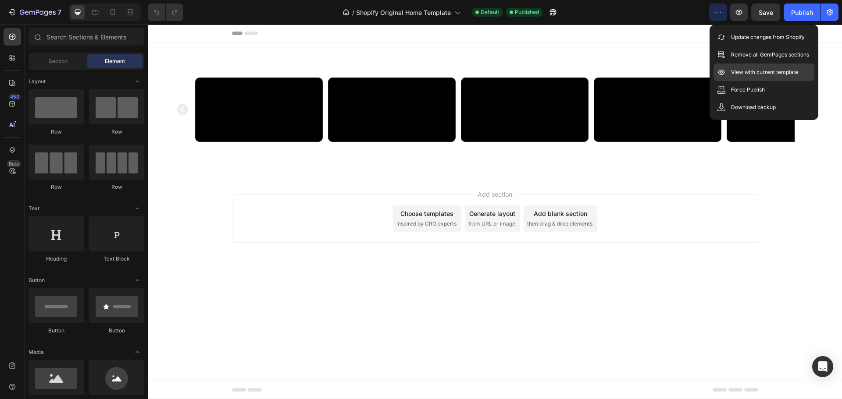
click at [762, 77] on div "View with current template" at bounding box center [763, 73] width 101 height 18
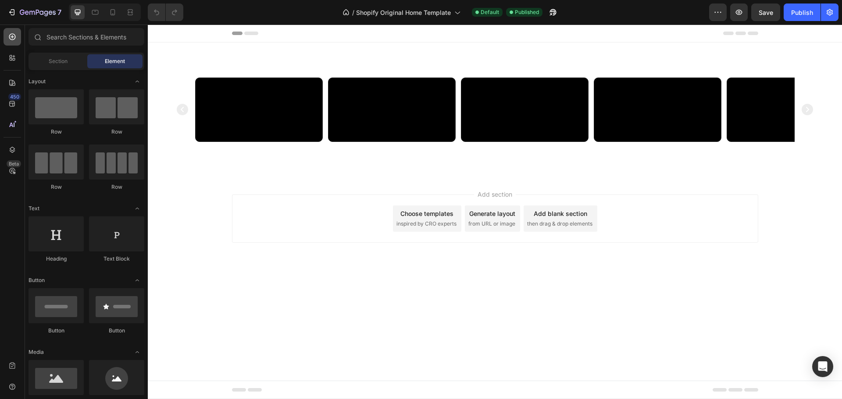
click at [11, 36] on icon at bounding box center [12, 36] width 9 height 9
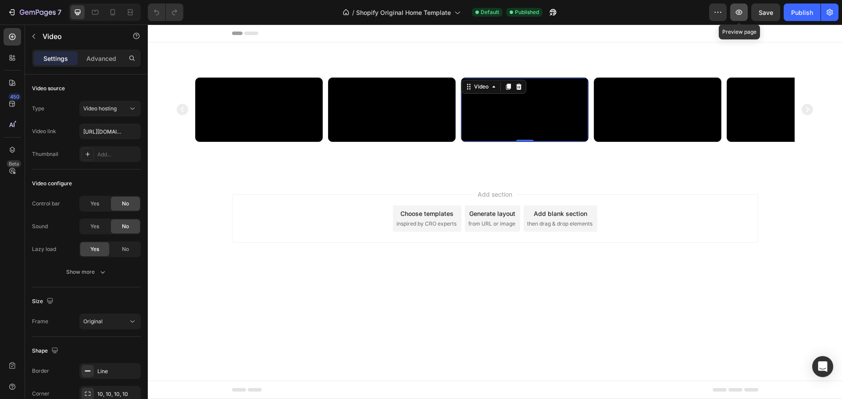
click at [738, 13] on icon "button" at bounding box center [739, 12] width 9 height 9
click at [183, 142] on div "Video Video Video 0 Video Video" at bounding box center [495, 110] width 642 height 64
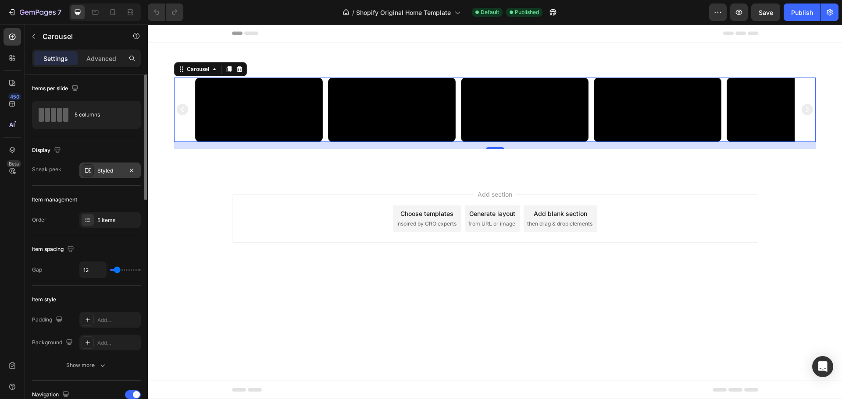
click at [107, 171] on div "Styled" at bounding box center [109, 171] width 25 height 8
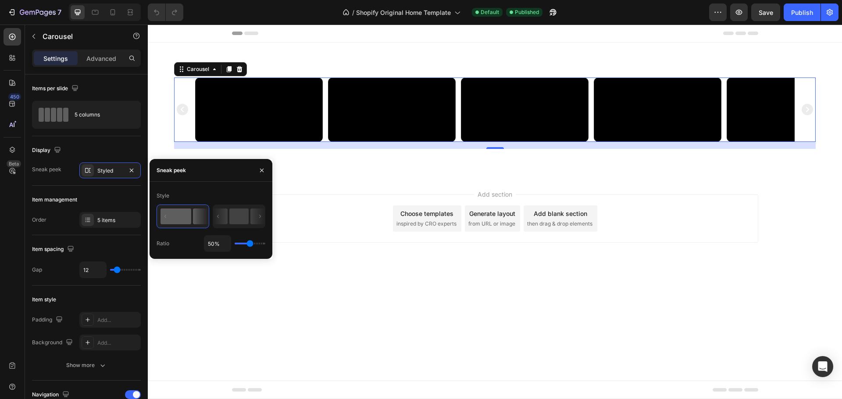
type input "32%"
type input "32"
type input "27%"
type input "27"
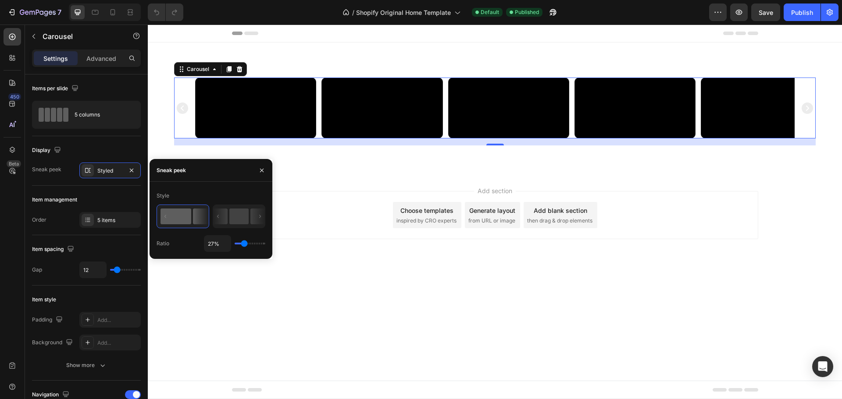
type input "25%"
type input "25"
type input "23%"
type input "23"
type input "16%"
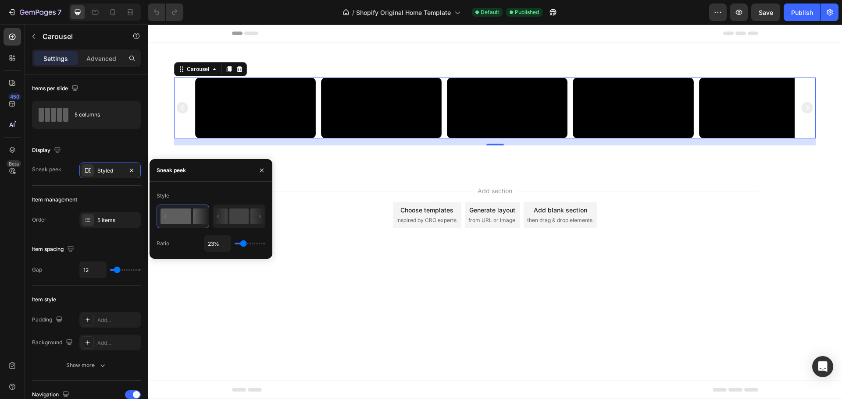
type input "16"
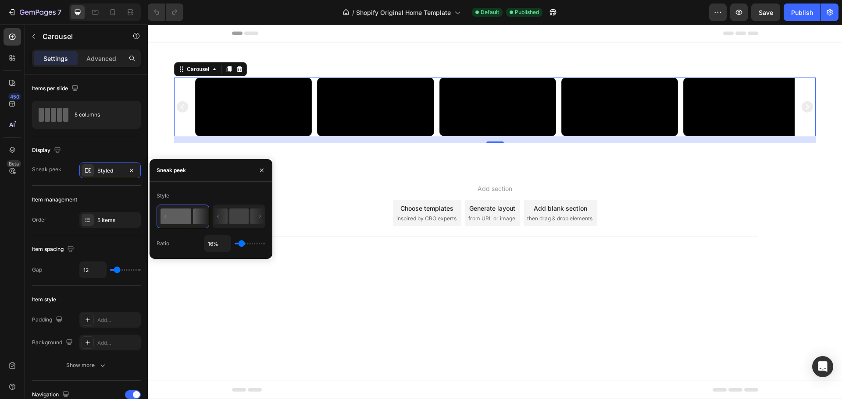
type input "10%"
type input "10"
type input "1%"
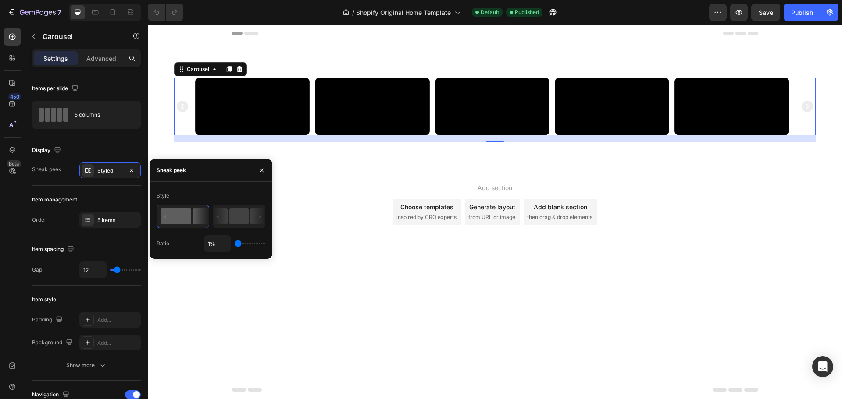
drag, startPoint x: 248, startPoint y: 244, endPoint x: 213, endPoint y: 242, distance: 35.6
type input "1"
click at [235, 243] on input "range" at bounding box center [250, 244] width 31 height 2
click at [246, 214] on rect at bounding box center [238, 217] width 19 height 16
type input "50%"
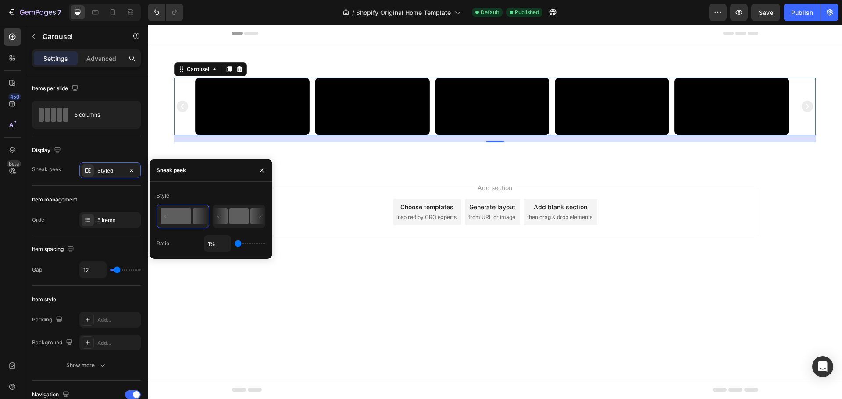
type input "50"
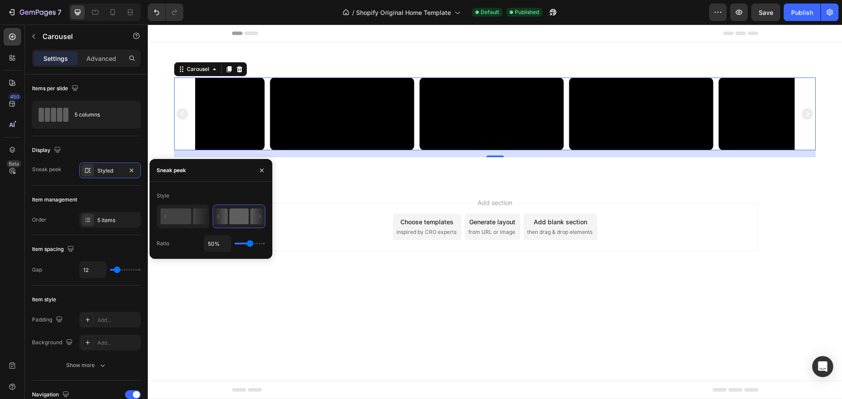
type input "10%"
type input "10"
type input "1%"
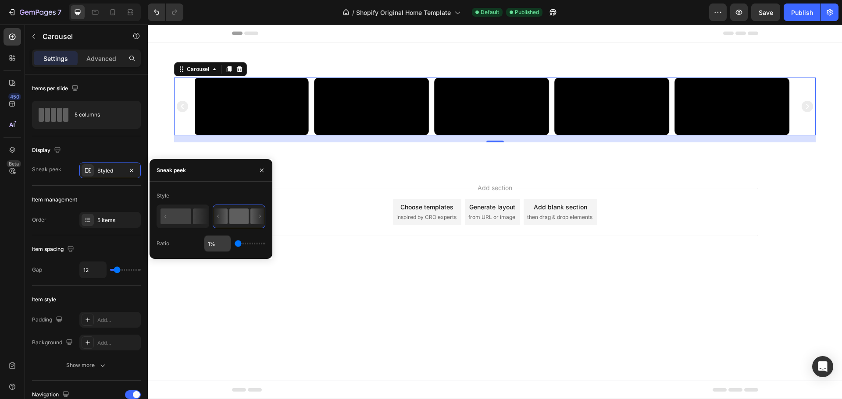
drag, startPoint x: 250, startPoint y: 245, endPoint x: 204, endPoint y: 240, distance: 46.7
type input "1"
click at [235, 243] on input "range" at bounding box center [250, 244] width 31 height 2
click at [174, 218] on rect at bounding box center [175, 217] width 31 height 16
click at [229, 221] on rect at bounding box center [238, 217] width 19 height 16
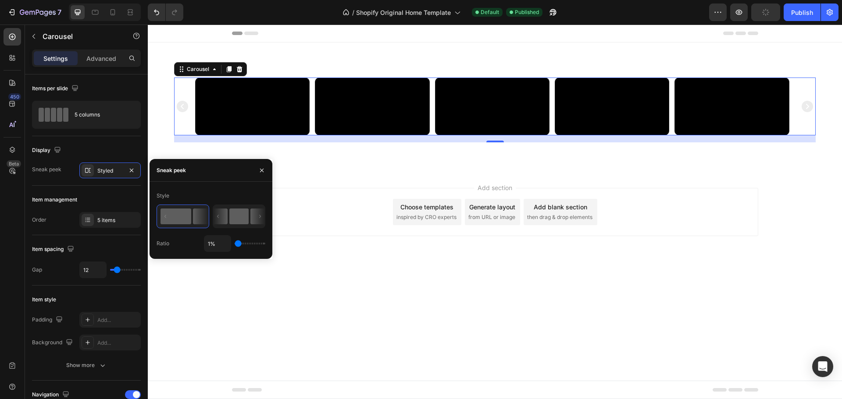
type input "50%"
type input "50"
click at [186, 215] on rect at bounding box center [175, 217] width 31 height 16
type input "1%"
type input "1"
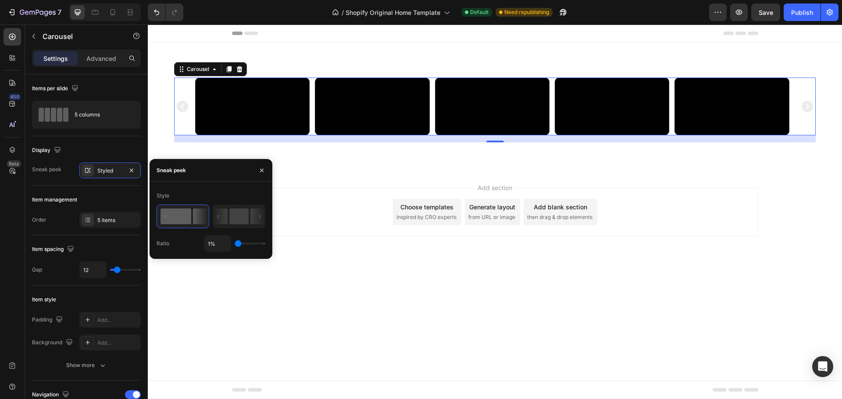
type input "1%"
drag, startPoint x: 239, startPoint y: 244, endPoint x: 217, endPoint y: 244, distance: 22.4
click at [235, 244] on input "range" at bounding box center [250, 244] width 31 height 2
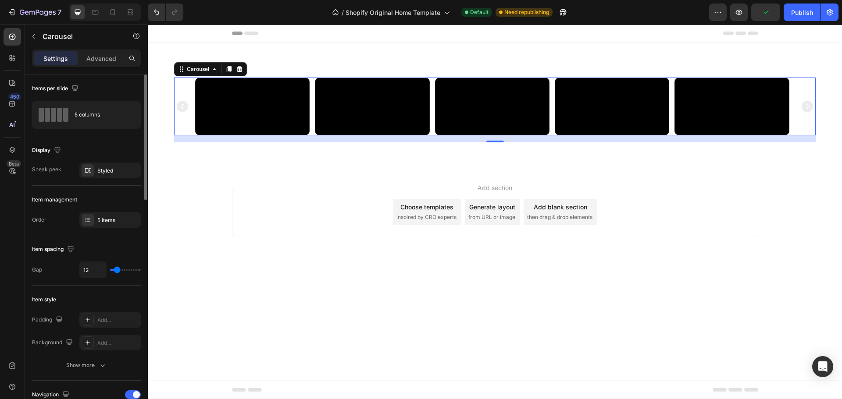
type input "6"
type input "4"
type input "3"
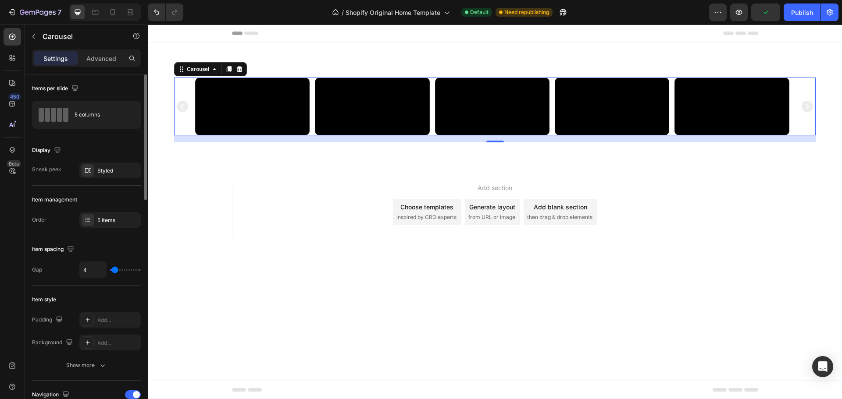
type input "3"
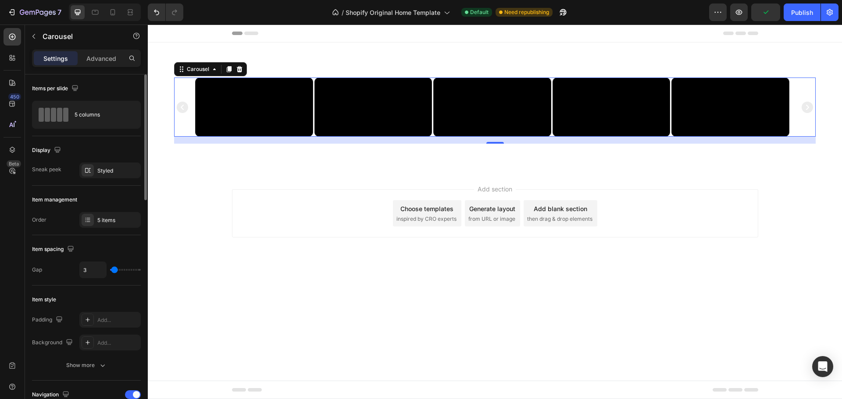
type input "1"
type input "0"
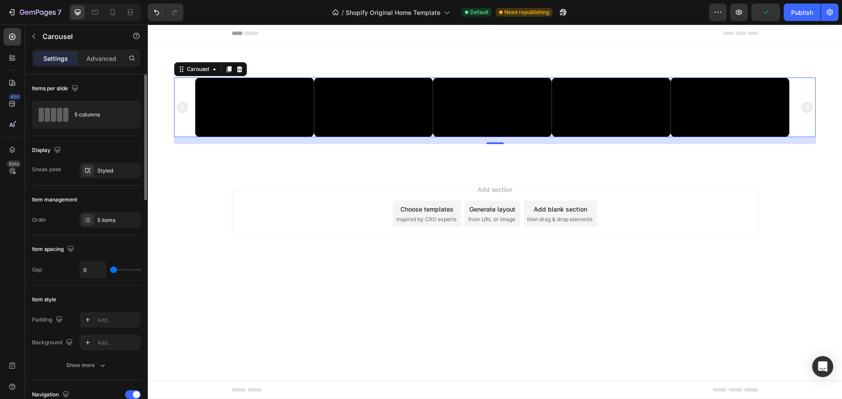
type input "1"
type input "3"
type input "4"
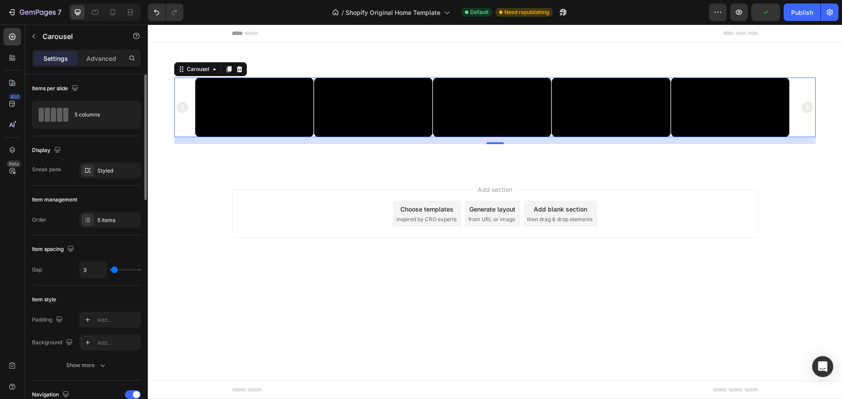
type input "4"
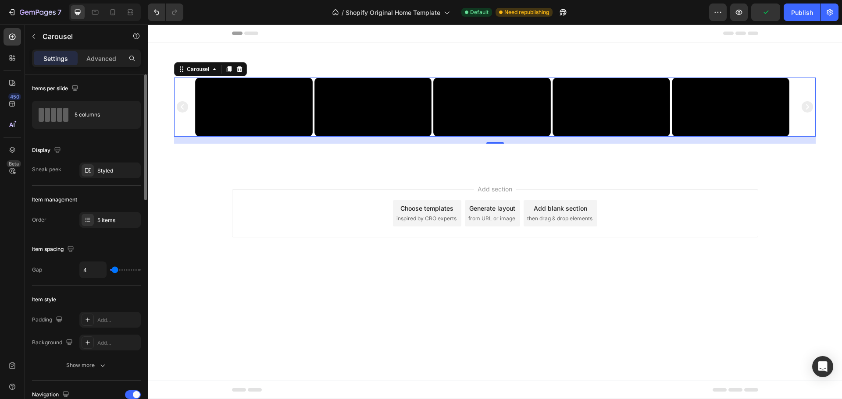
type input "6"
type input "7"
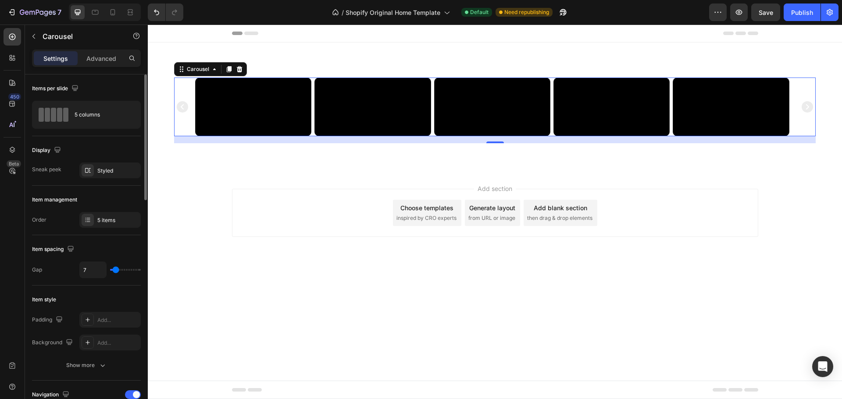
type input "9"
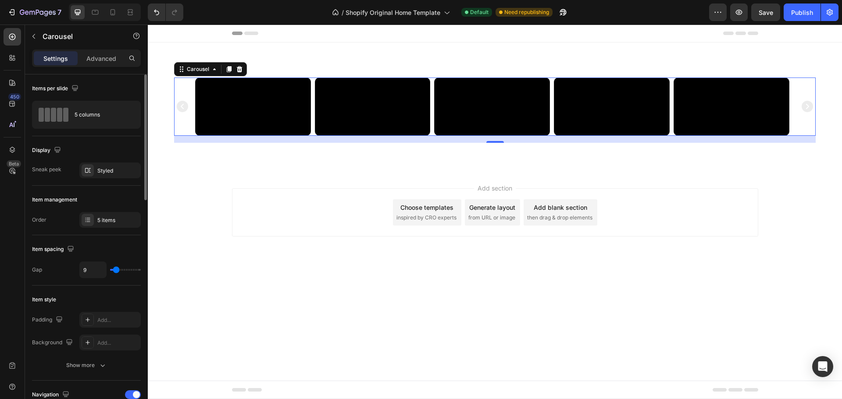
type input "9"
click at [116, 271] on input "range" at bounding box center [125, 270] width 31 height 2
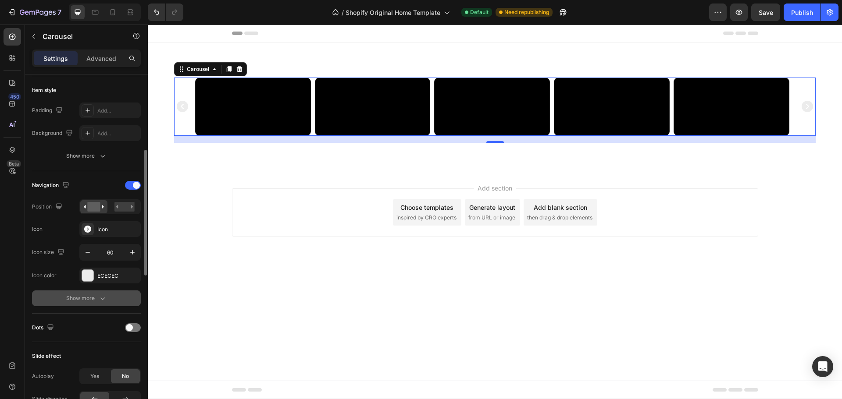
scroll to position [210, 0]
click at [88, 296] on div "Show more" at bounding box center [86, 298] width 41 height 9
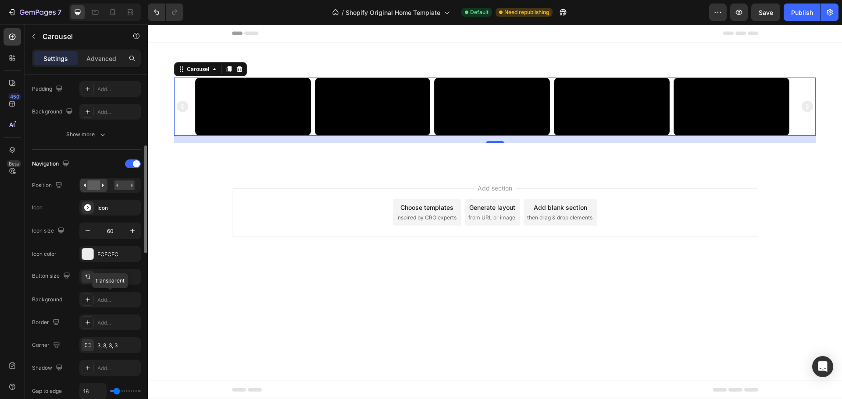
scroll to position [232, 0]
click at [136, 163] on span at bounding box center [136, 163] width 7 height 7
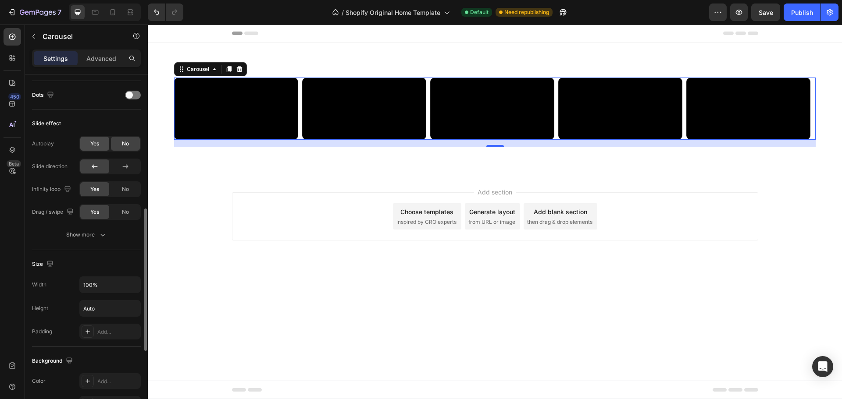
scroll to position [329, 0]
click at [89, 235] on div "Show more" at bounding box center [86, 234] width 41 height 9
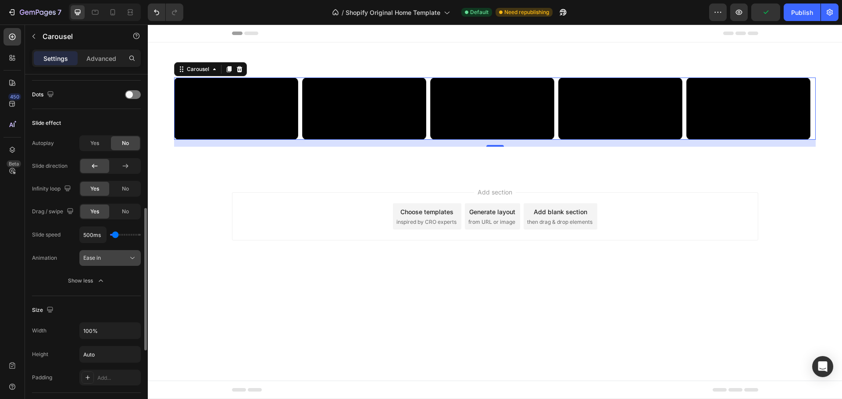
click at [107, 260] on div "Ease in" at bounding box center [105, 258] width 45 height 8
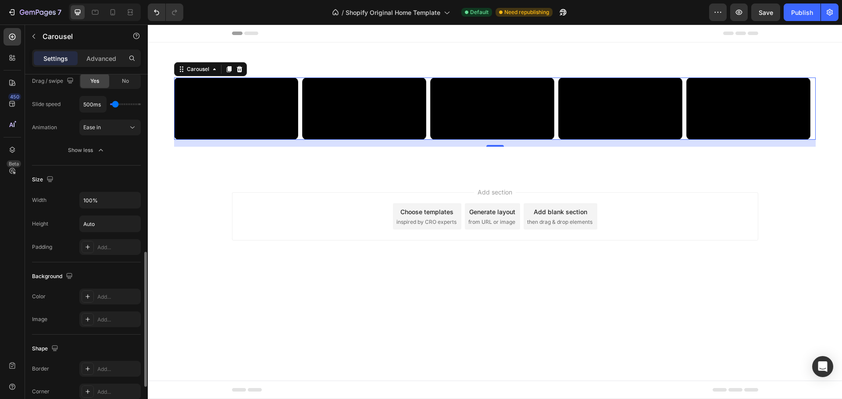
scroll to position [460, 0]
click at [103, 222] on input "Auto" at bounding box center [110, 224] width 61 height 16
click at [133, 226] on icon "button" at bounding box center [132, 223] width 9 height 9
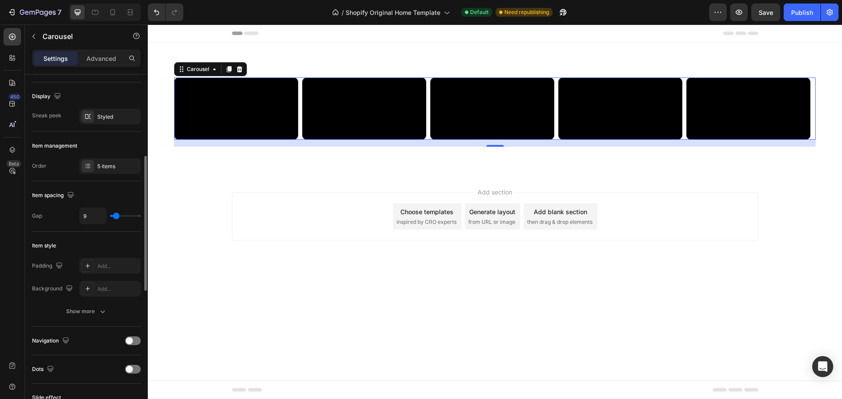
scroll to position [0, 0]
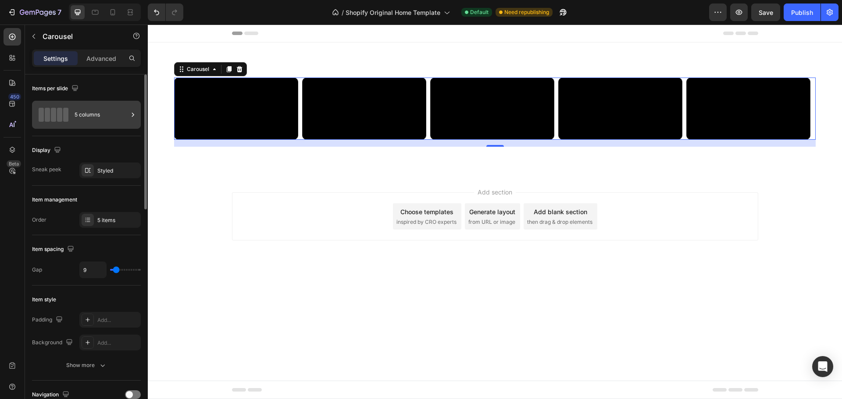
click at [82, 115] on div "5 columns" at bounding box center [101, 115] width 53 height 20
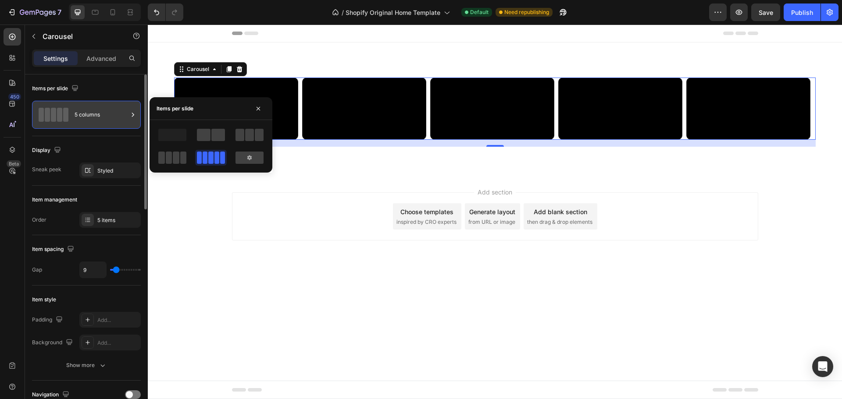
click at [82, 115] on div "5 columns" at bounding box center [101, 115] width 53 height 20
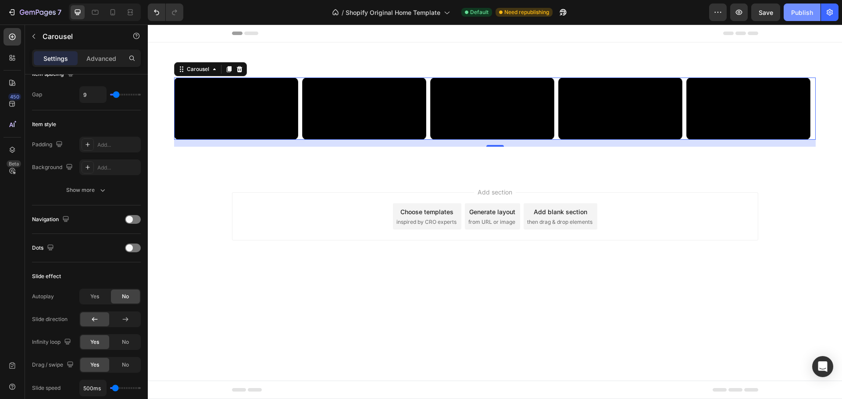
click at [807, 17] on div "Publish" at bounding box center [802, 12] width 22 height 9
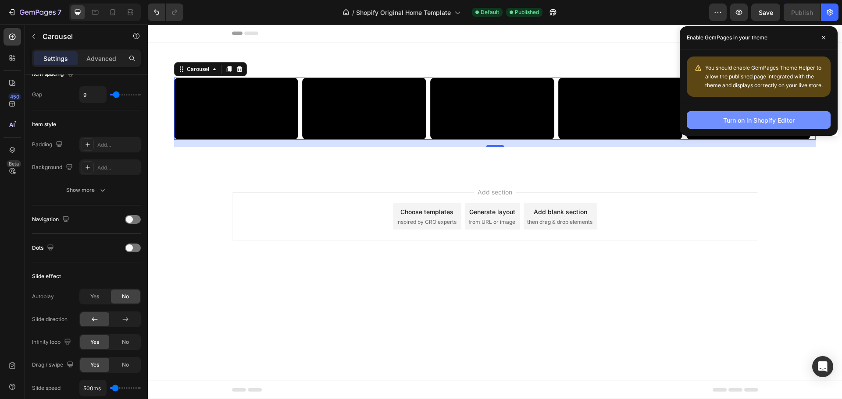
click at [731, 121] on div "Turn on in Shopify Editor" at bounding box center [758, 120] width 71 height 9
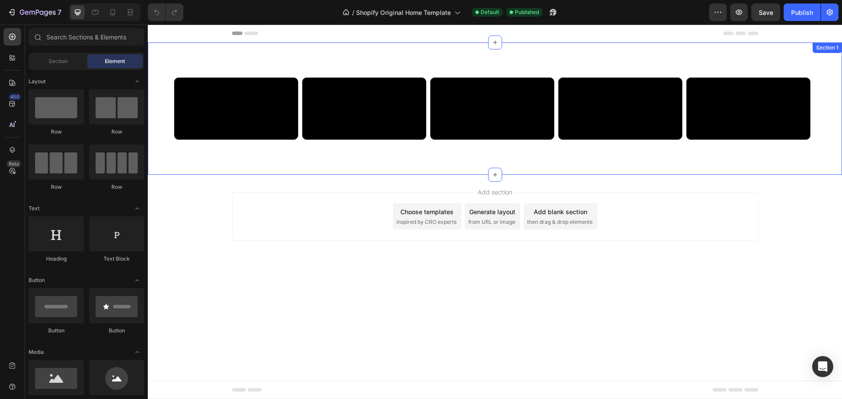
click at [394, 65] on div "Video Video Video Video Video Carousel Section 1" at bounding box center [495, 109] width 694 height 132
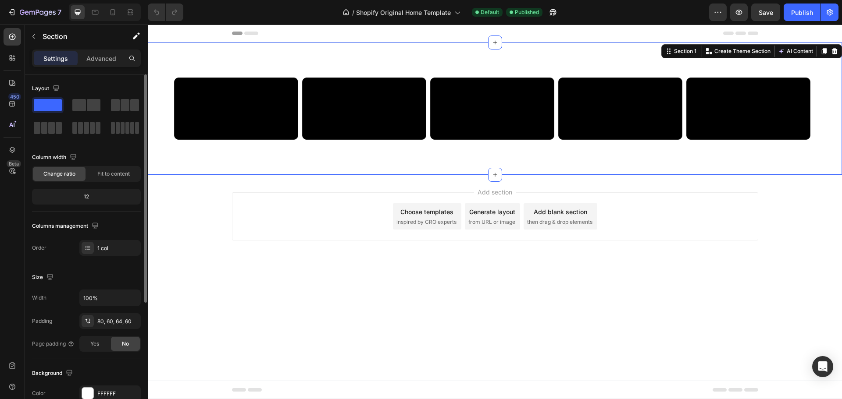
click at [92, 200] on div "12" at bounding box center [86, 197] width 105 height 12
click at [112, 173] on span "Fit to content" at bounding box center [113, 174] width 32 height 8
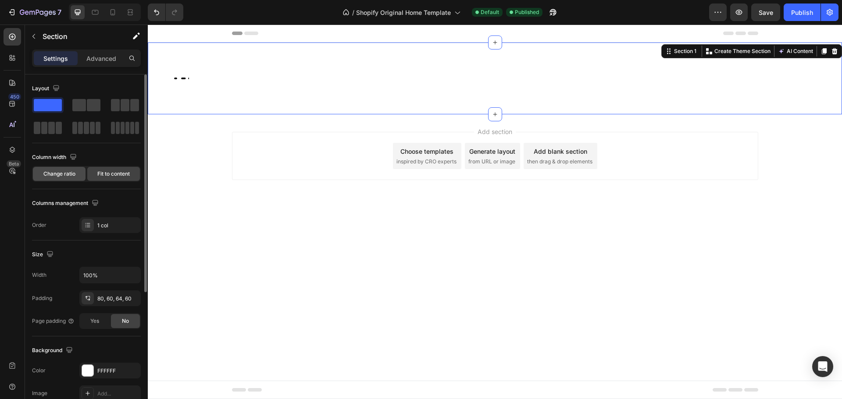
click at [60, 176] on span "Change ratio" at bounding box center [59, 174] width 32 height 8
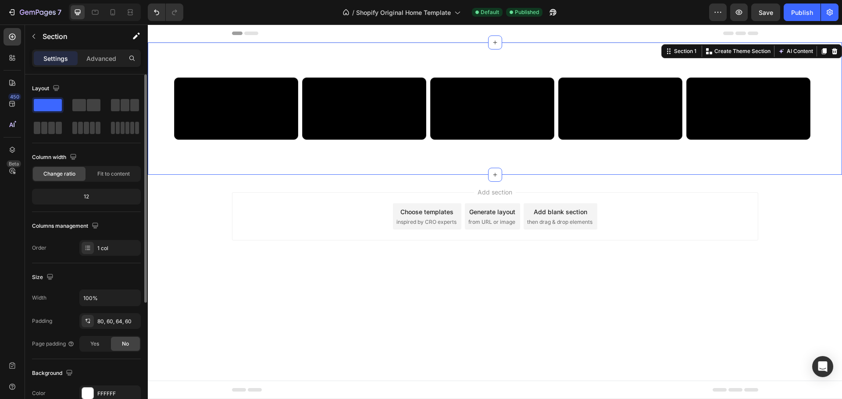
click at [73, 199] on div "12" at bounding box center [86, 197] width 105 height 12
click at [88, 196] on div "12" at bounding box center [86, 197] width 105 height 12
click at [86, 129] on span at bounding box center [86, 128] width 5 height 12
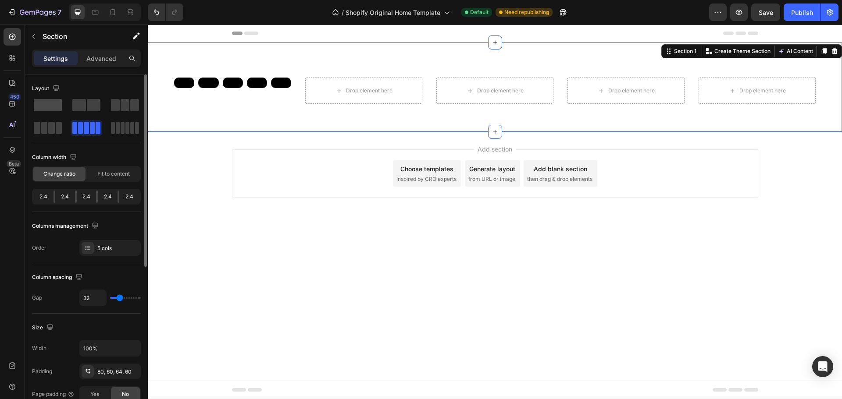
click at [42, 101] on span at bounding box center [48, 105] width 28 height 12
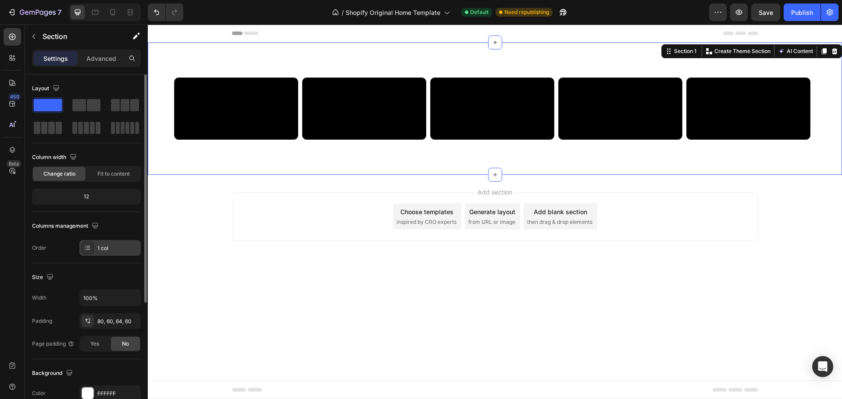
click at [98, 249] on div "1 col" at bounding box center [117, 249] width 41 height 8
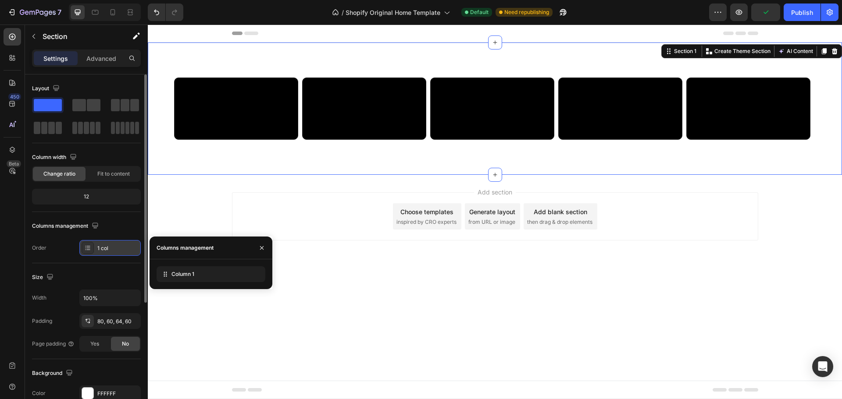
click at [98, 249] on div "1 col" at bounding box center [117, 249] width 41 height 8
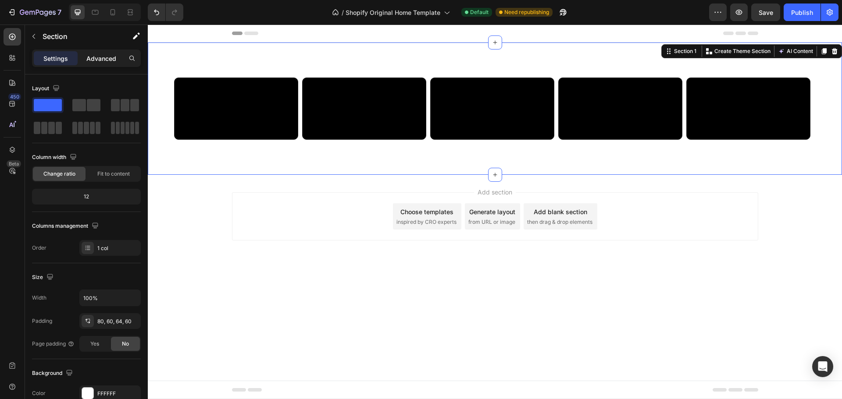
click at [108, 53] on div "Advanced" at bounding box center [101, 58] width 44 height 14
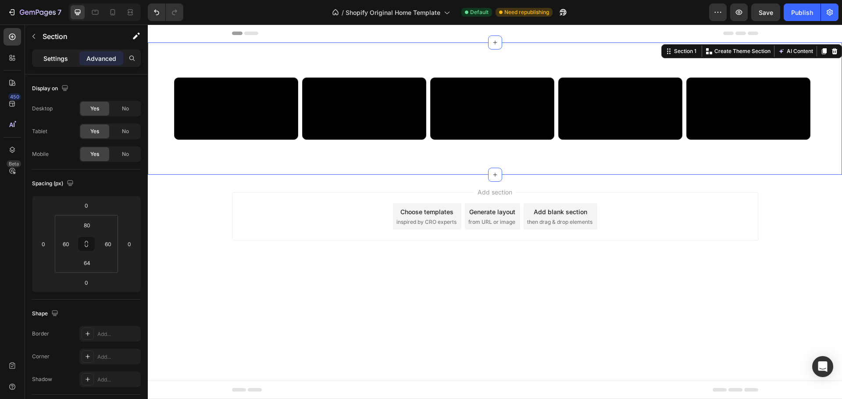
click at [64, 56] on p "Settings" at bounding box center [55, 58] width 25 height 9
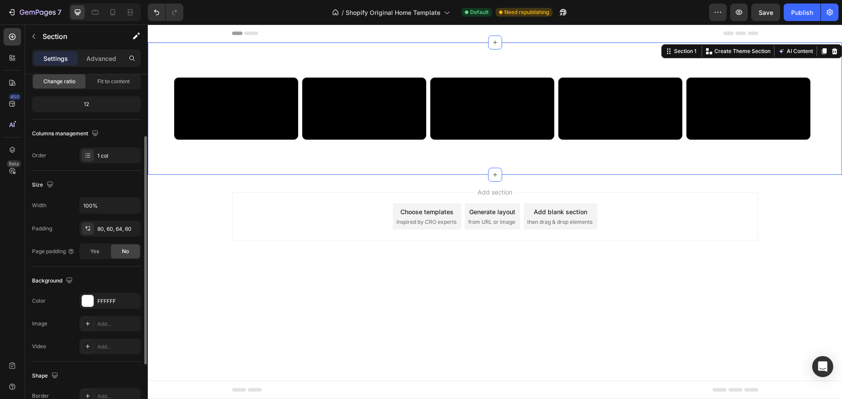
scroll to position [99, 0]
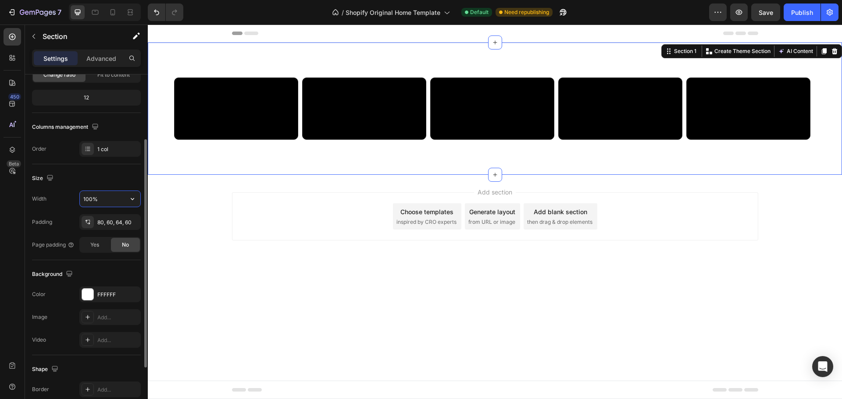
click at [101, 200] on input "100%" at bounding box center [110, 199] width 61 height 16
click at [132, 199] on icon "button" at bounding box center [132, 199] width 9 height 9
click at [114, 239] on p "Default 1200px" at bounding box center [108, 238] width 50 height 8
type input "1200"
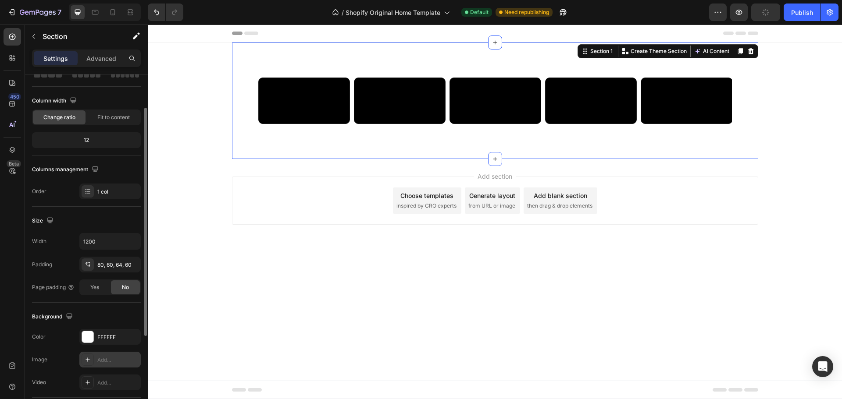
scroll to position [0, 0]
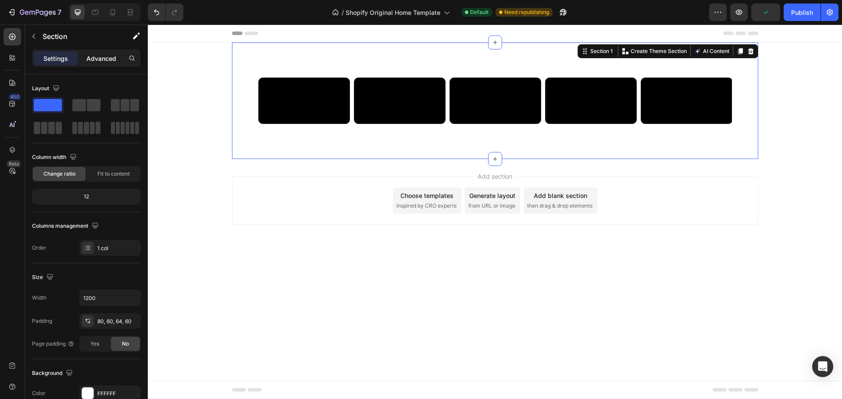
click at [101, 61] on p "Advanced" at bounding box center [101, 58] width 30 height 9
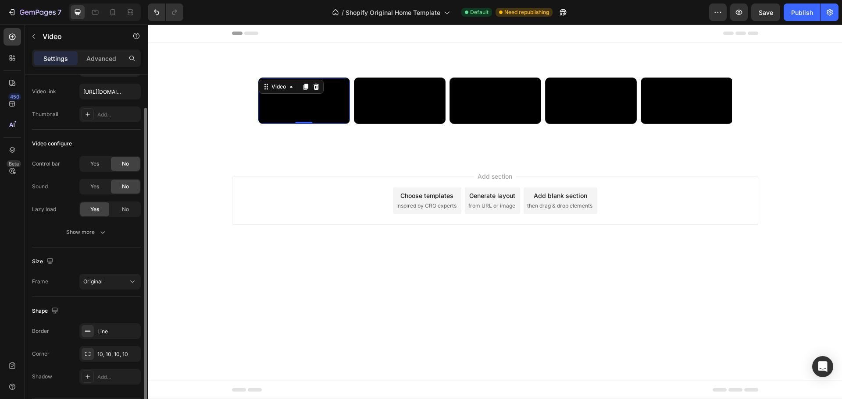
scroll to position [68, 0]
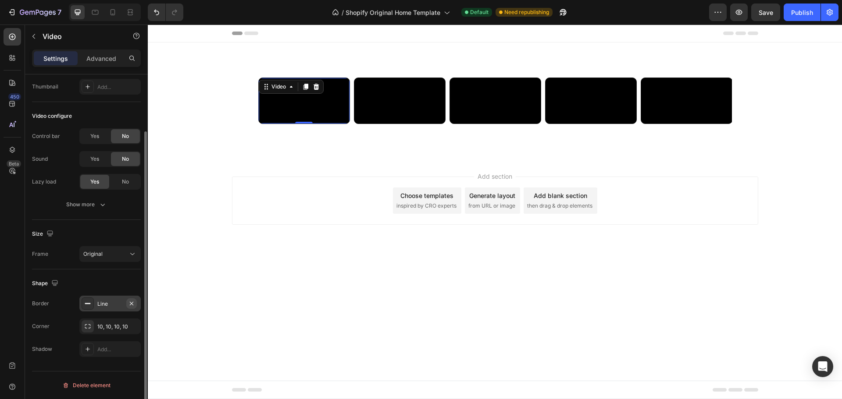
click at [129, 304] on icon "button" at bounding box center [131, 303] width 7 height 7
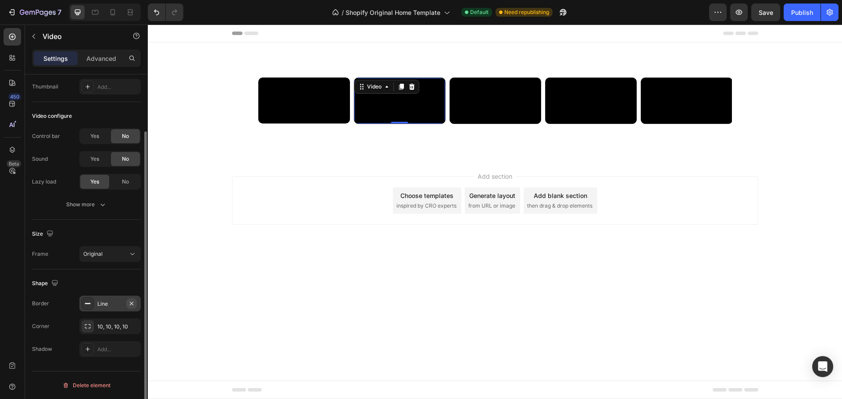
click at [134, 304] on icon "button" at bounding box center [131, 303] width 7 height 7
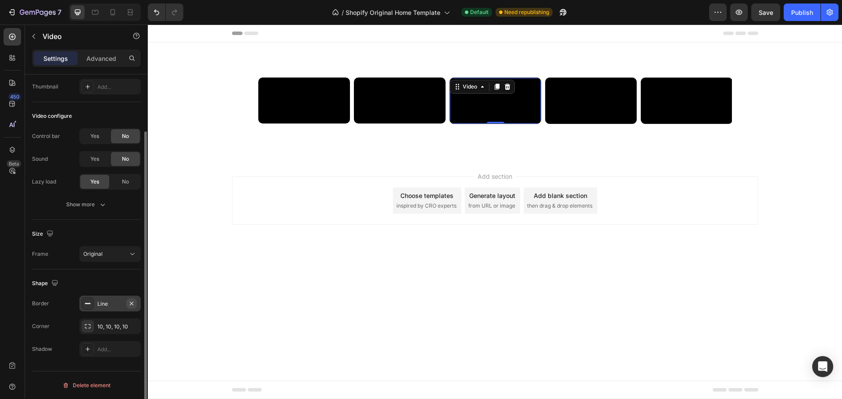
click at [133, 303] on icon "button" at bounding box center [132, 304] width 4 height 4
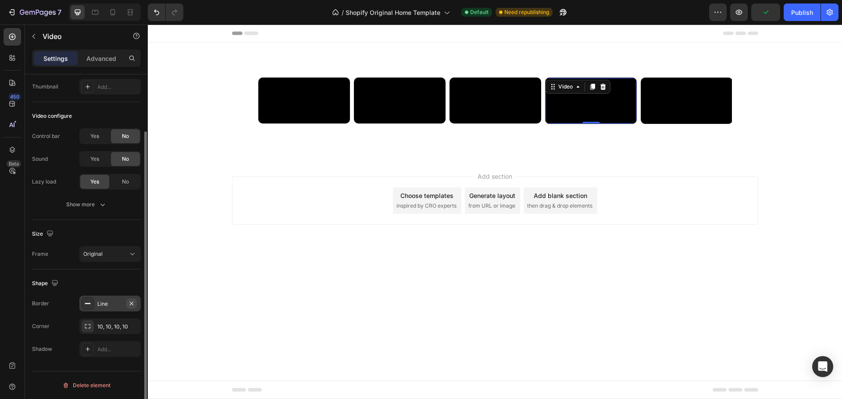
click at [128, 305] on button "button" at bounding box center [131, 304] width 11 height 11
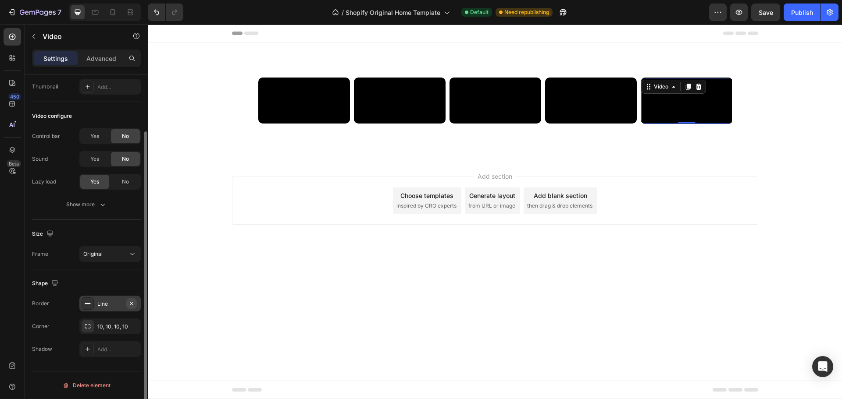
click at [134, 303] on icon "button" at bounding box center [131, 303] width 7 height 7
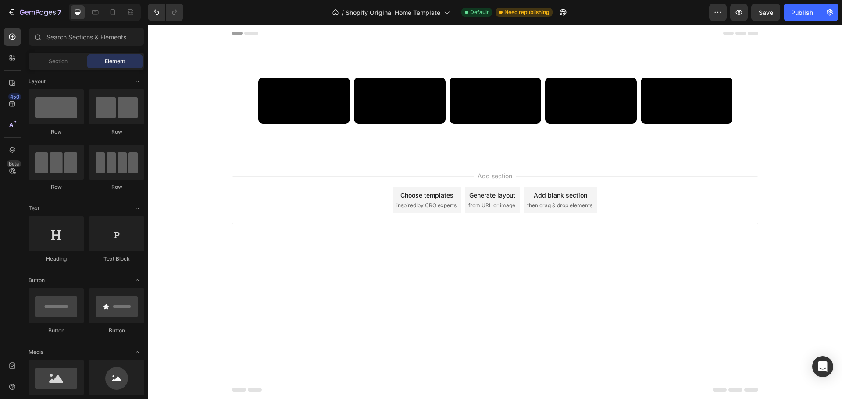
click at [222, 142] on div "Video Video Video Video Video Carousel Section 1 Root" at bounding box center [495, 101] width 694 height 116
click at [808, 16] on div "Publish" at bounding box center [802, 12] width 22 height 9
